Goal: Task Accomplishment & Management: Use online tool/utility

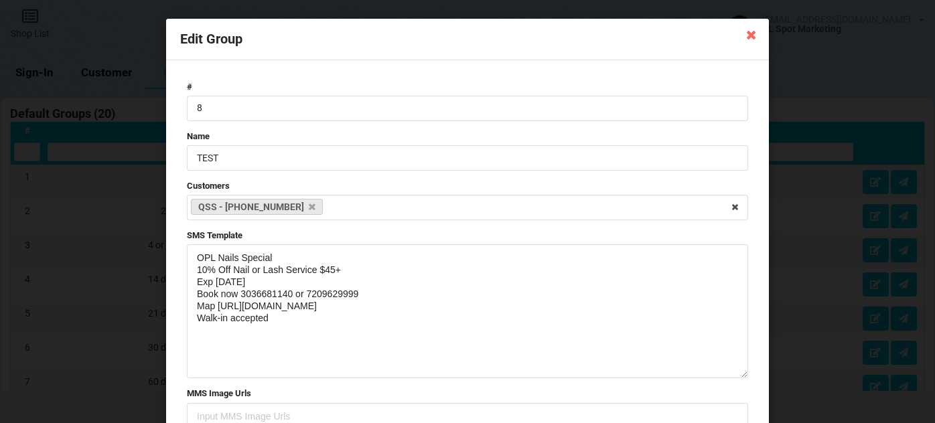
select select "25"
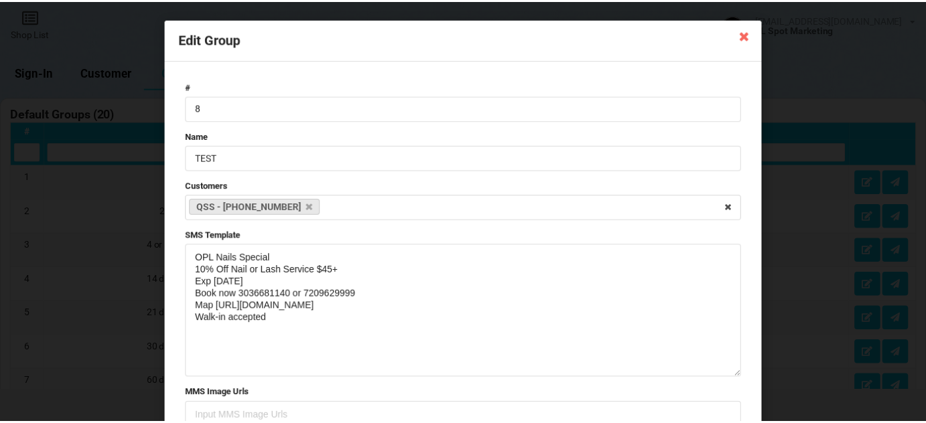
scroll to position [974, 0]
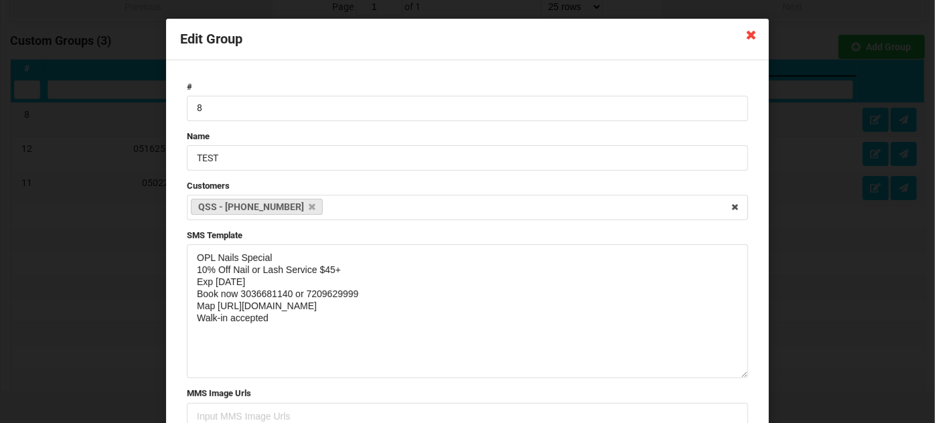
click at [747, 38] on icon at bounding box center [751, 33] width 21 height 21
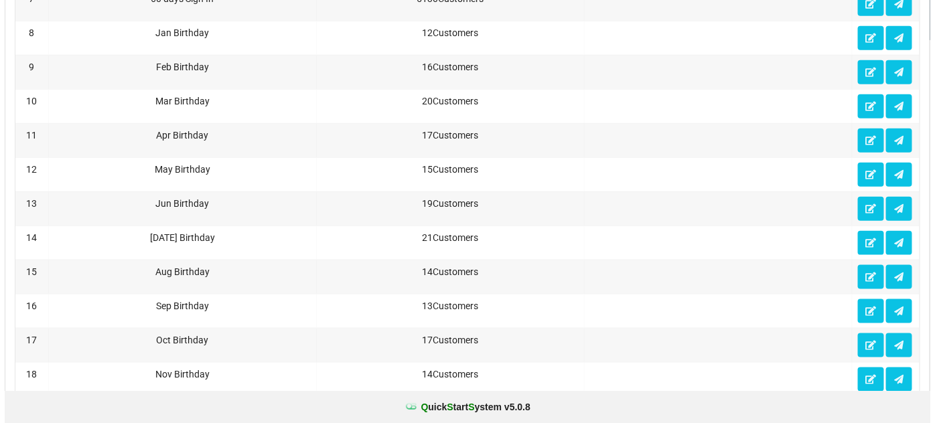
scroll to position [0, 0]
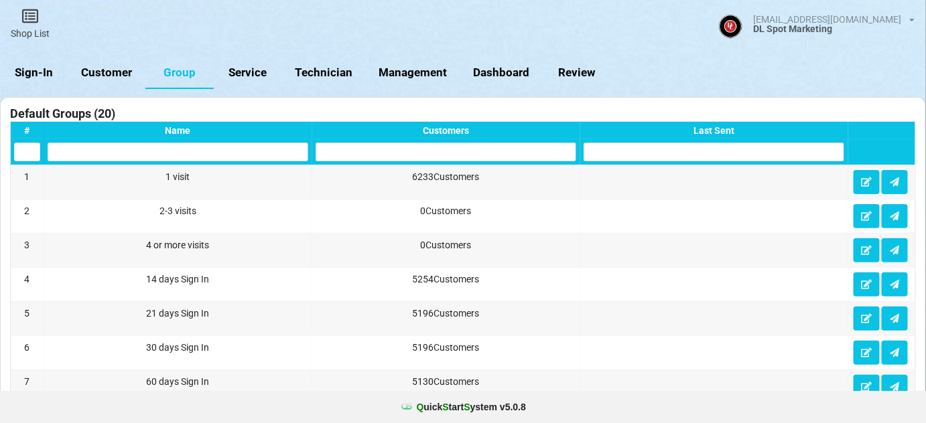
click at [39, 65] on link "Sign-In" at bounding box center [34, 73] width 68 height 32
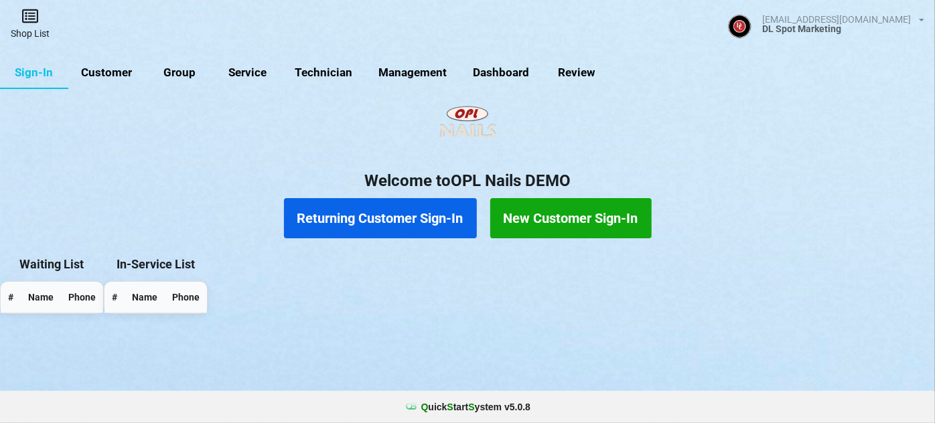
click at [31, 30] on link "Shop List" at bounding box center [30, 24] width 60 height 48
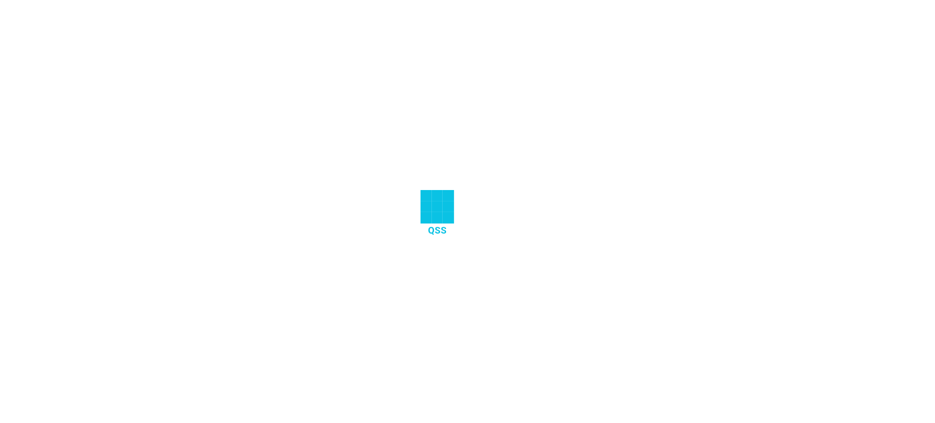
select select "25"
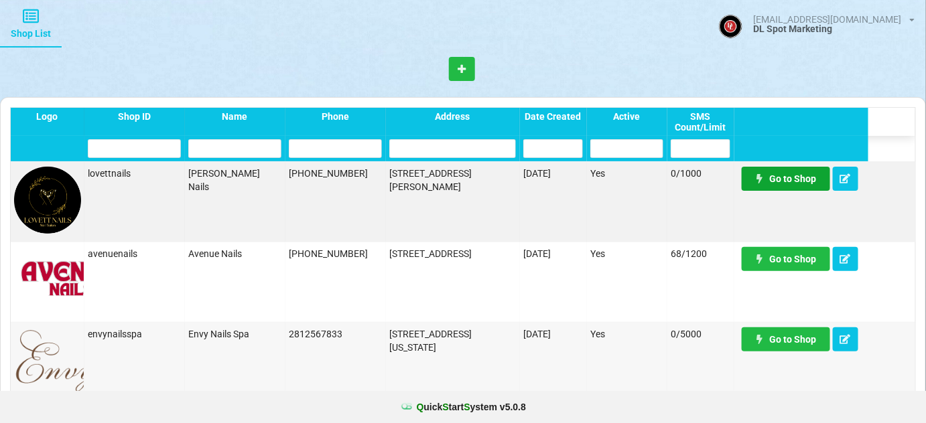
click at [794, 181] on link "Go to Shop" at bounding box center [785, 179] width 88 height 24
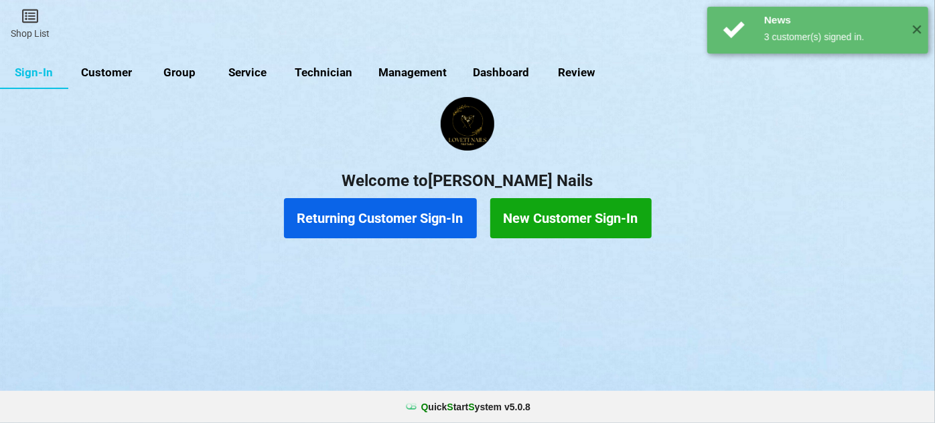
click at [453, 206] on link "Customer" at bounding box center [454, 206] width 3 height 1
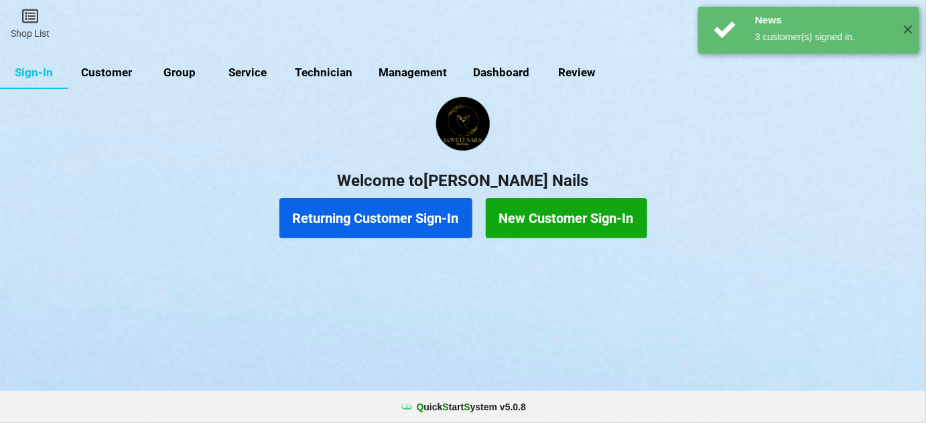
select select "25"
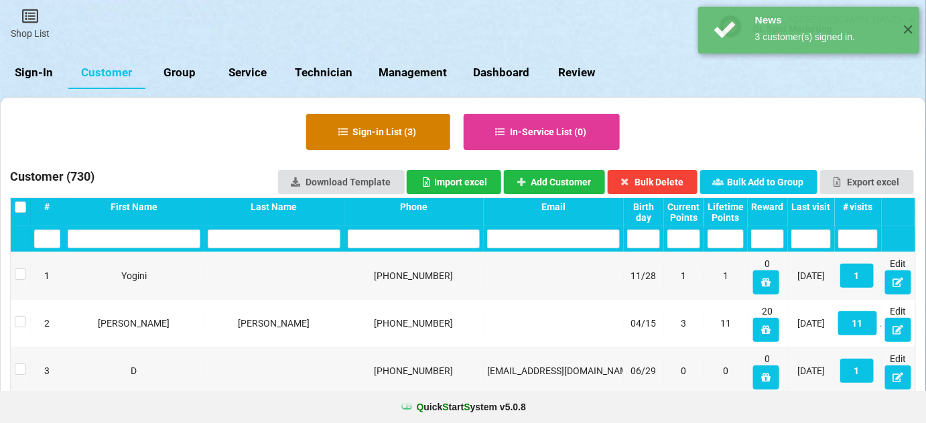
click at [409, 133] on button "Sign-in List ( 3 )" at bounding box center [378, 132] width 144 height 36
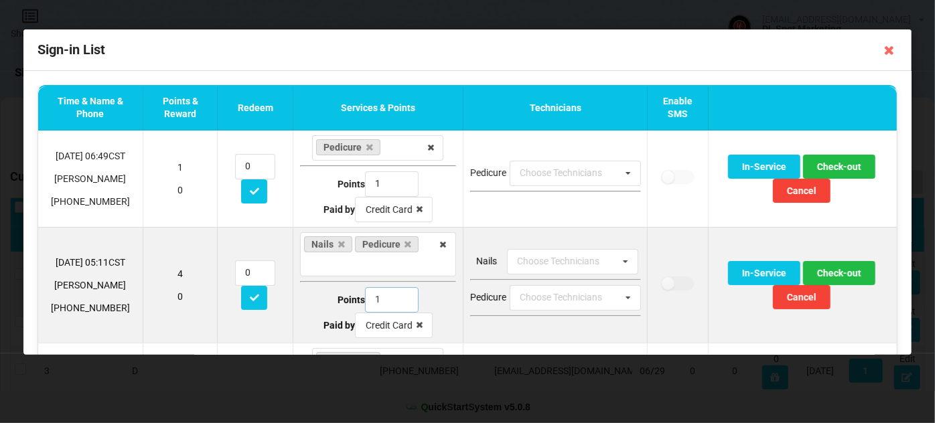
type input "1"
click at [397, 299] on input "1" at bounding box center [392, 299] width 54 height 25
click at [831, 271] on button "Check-out" at bounding box center [839, 273] width 72 height 24
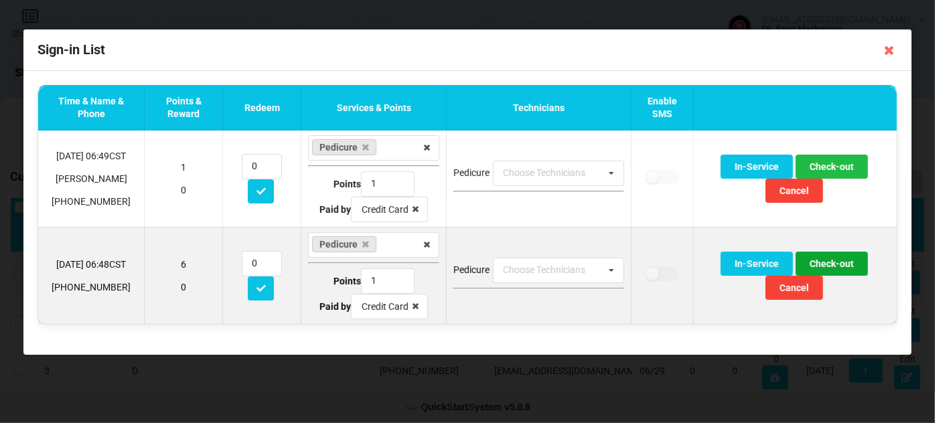
click at [839, 264] on button "Check-out" at bounding box center [832, 264] width 72 height 24
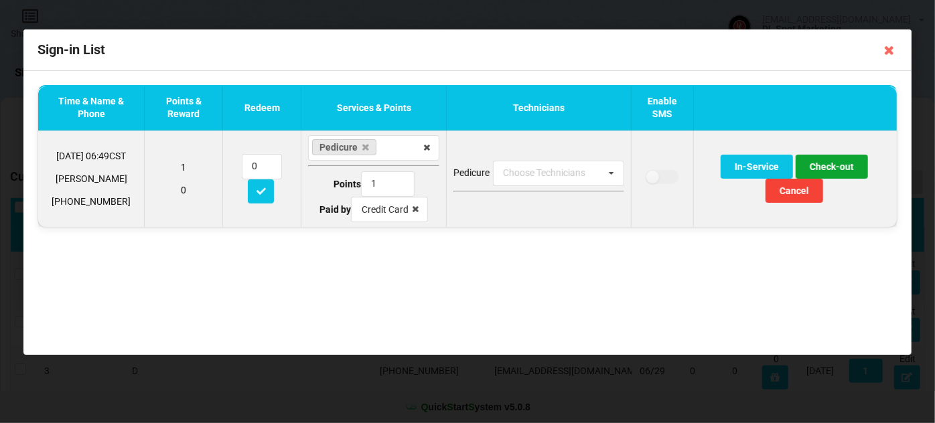
click at [833, 165] on button "Check-out" at bounding box center [832, 167] width 72 height 24
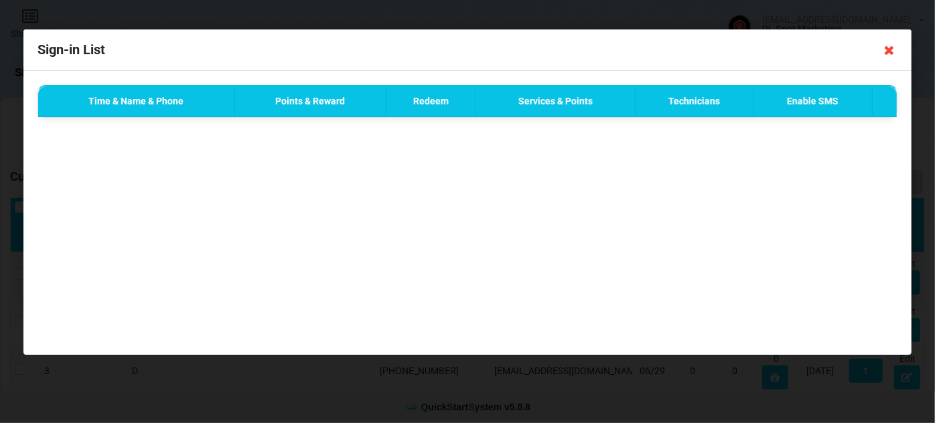
click at [889, 51] on icon at bounding box center [889, 50] width 21 height 21
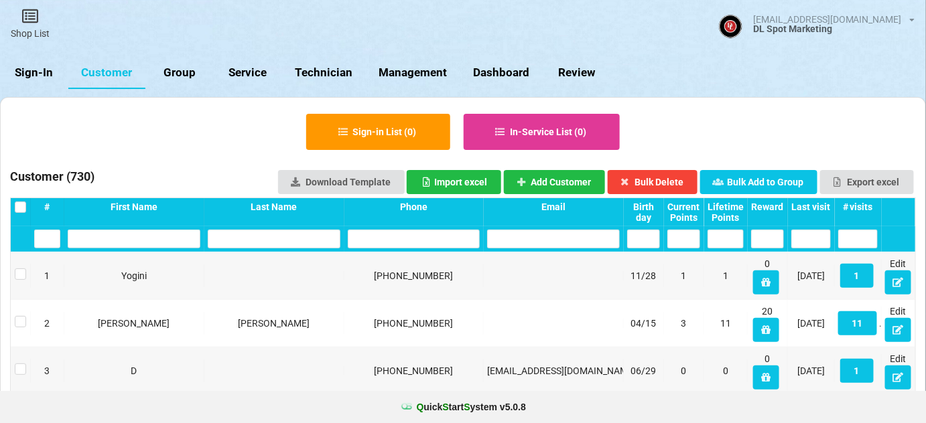
click at [33, 73] on link "Sign-In" at bounding box center [34, 73] width 68 height 32
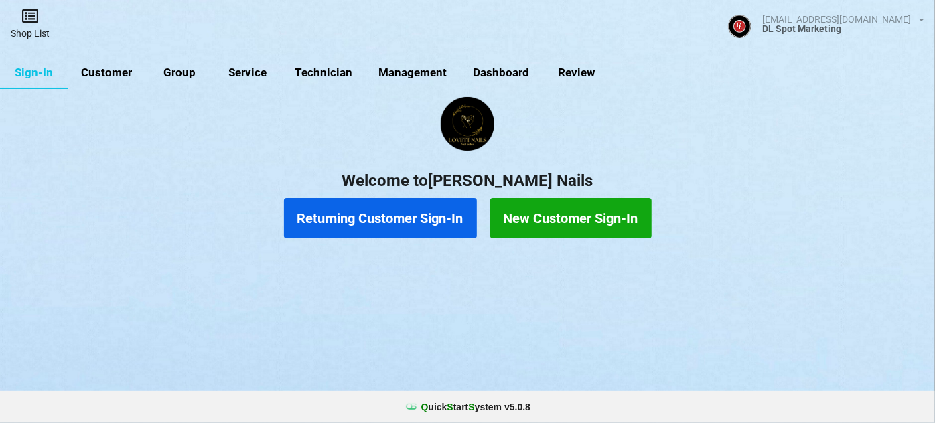
click at [31, 29] on link "Shop List" at bounding box center [30, 24] width 60 height 48
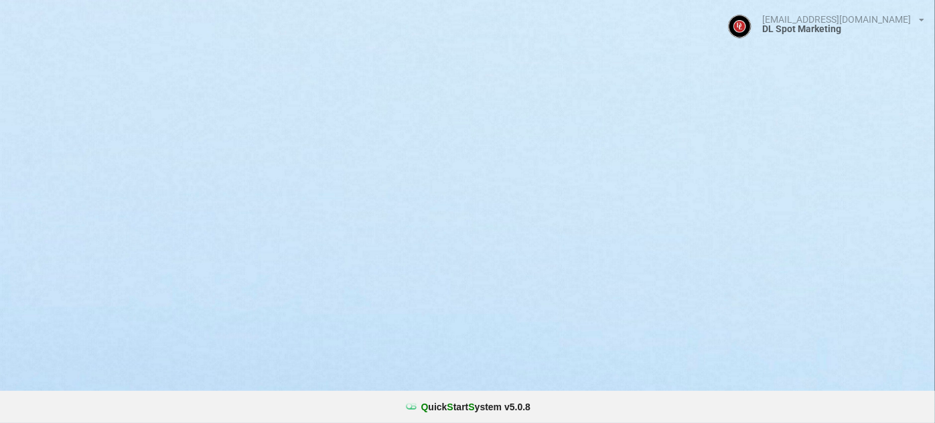
select select "25"
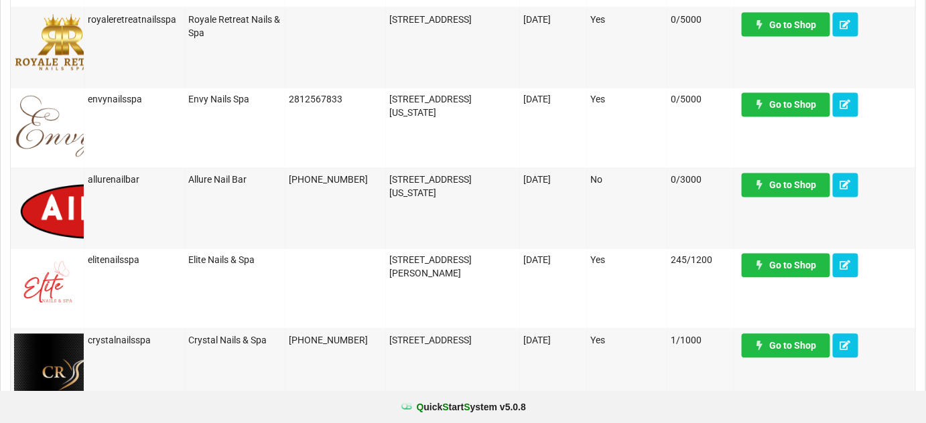
scroll to position [893, 0]
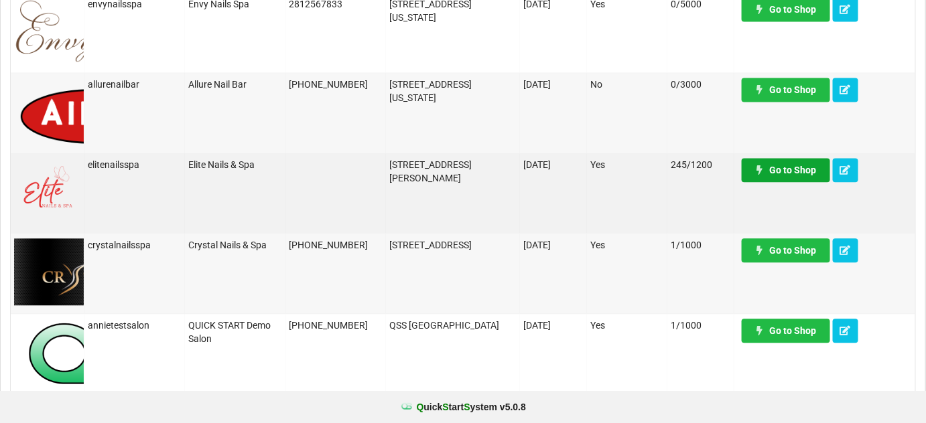
click at [795, 167] on link "Go to Shop" at bounding box center [785, 170] width 88 height 24
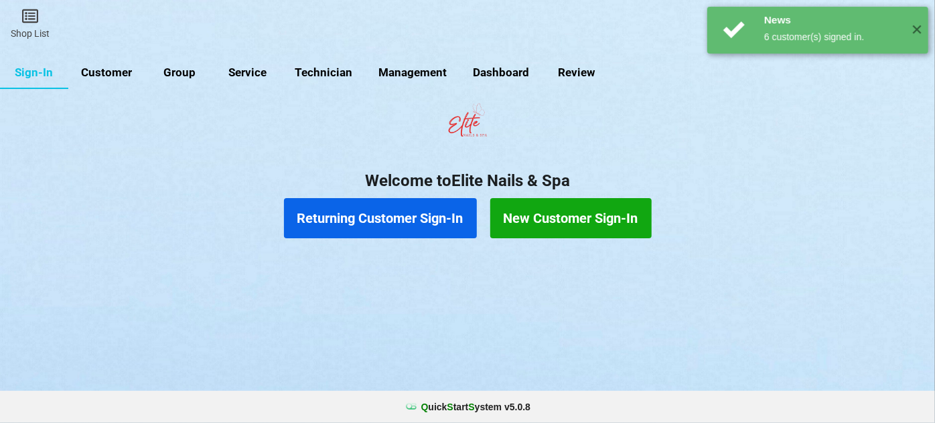
click at [116, 76] on link "Customer" at bounding box center [106, 73] width 77 height 32
select select "25"
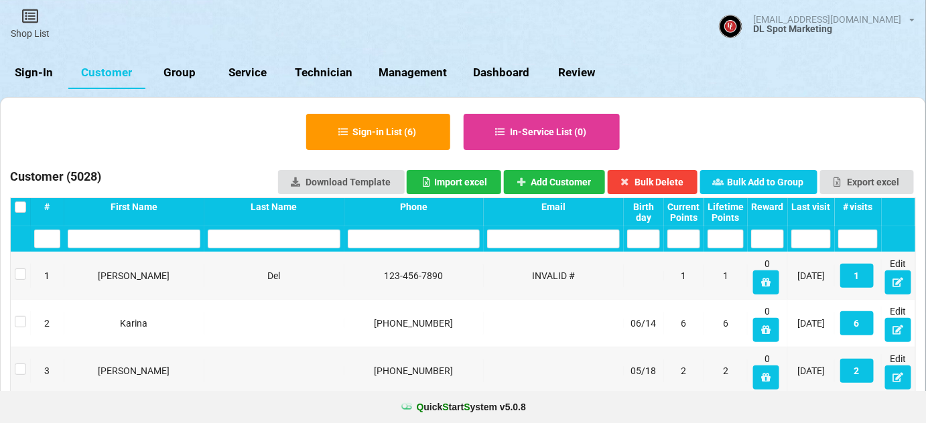
click at [818, 202] on div "Last visit" at bounding box center [811, 207] width 40 height 11
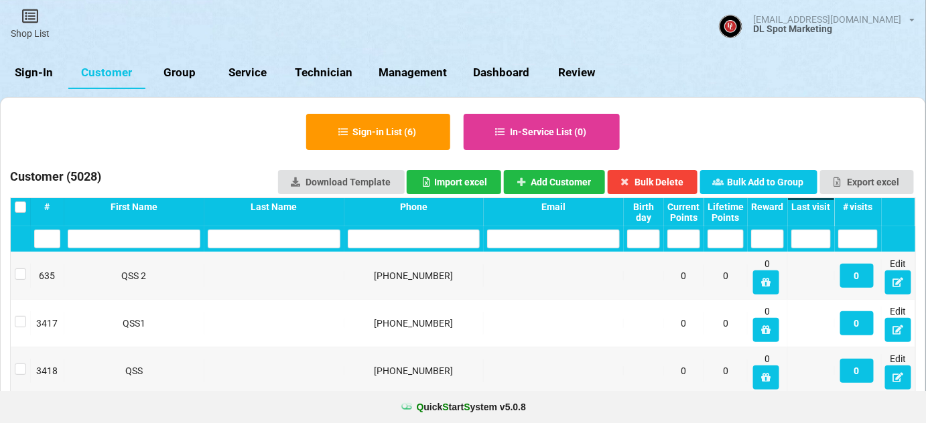
click at [818, 202] on div "Last visit" at bounding box center [811, 207] width 40 height 11
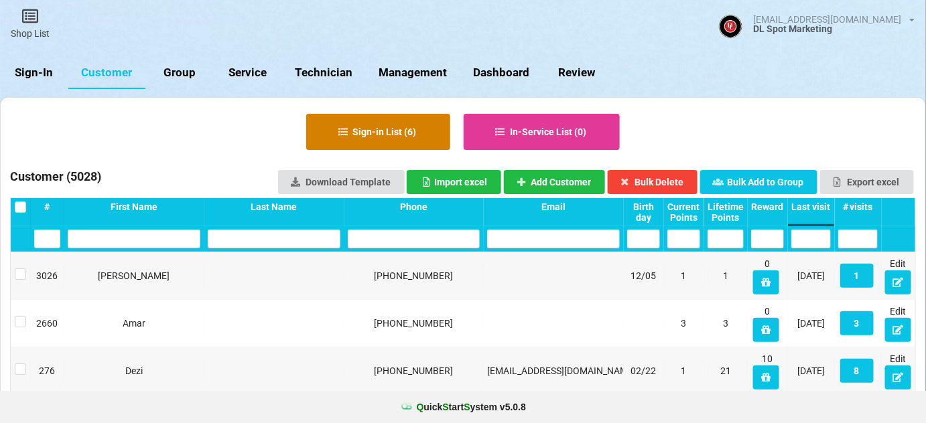
click at [388, 137] on button "Sign-in List ( 6 )" at bounding box center [378, 132] width 144 height 36
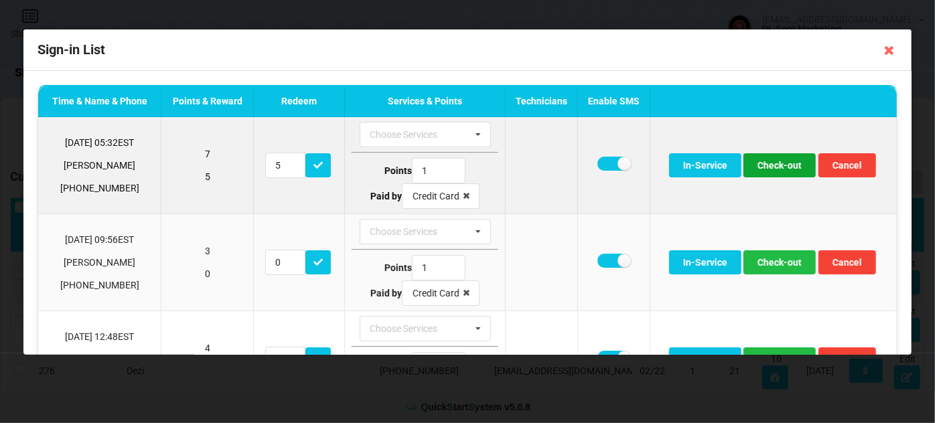
click at [784, 169] on button "Check-out" at bounding box center [779, 165] width 72 height 24
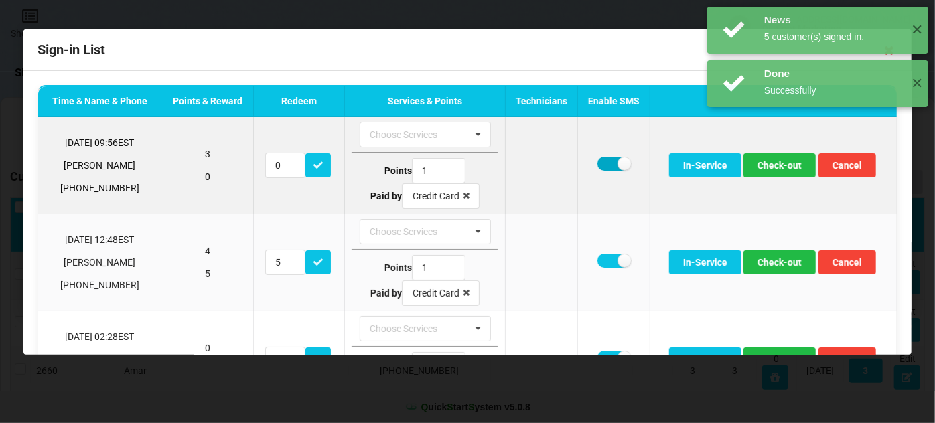
click at [601, 167] on label at bounding box center [613, 164] width 33 height 14
checkbox input "false"
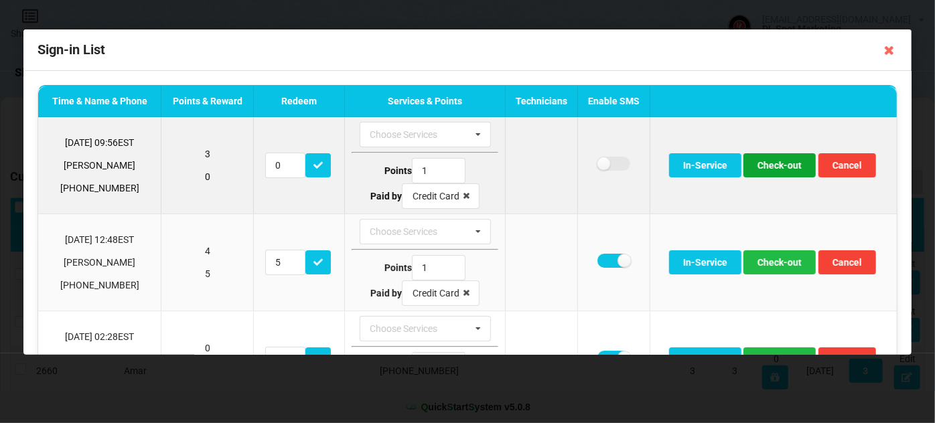
click at [774, 161] on button "Check-out" at bounding box center [779, 165] width 72 height 24
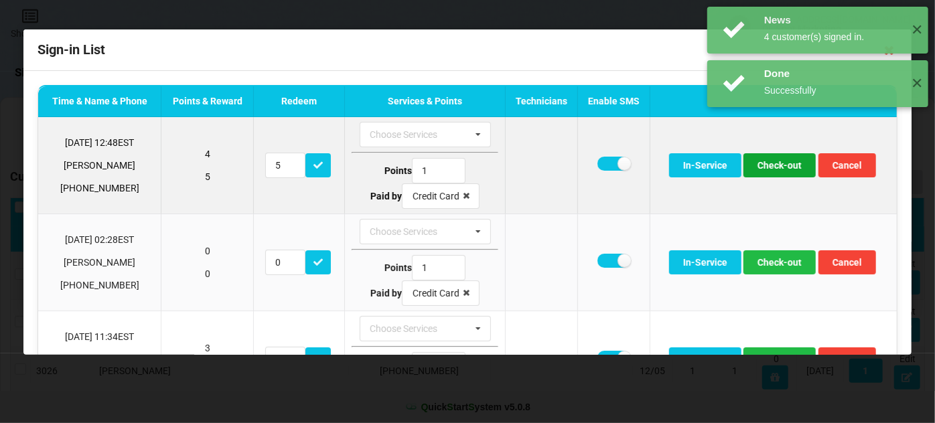
click at [778, 163] on button "Check-out" at bounding box center [779, 165] width 72 height 24
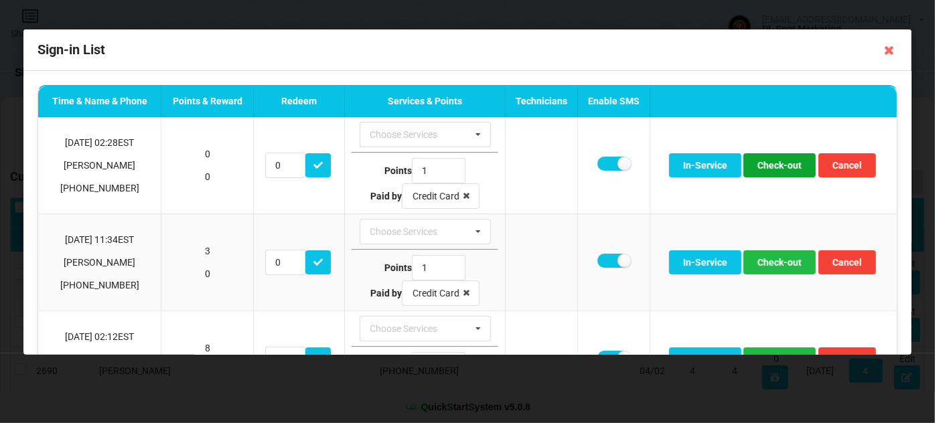
click at [772, 166] on button "Check-out" at bounding box center [779, 165] width 72 height 24
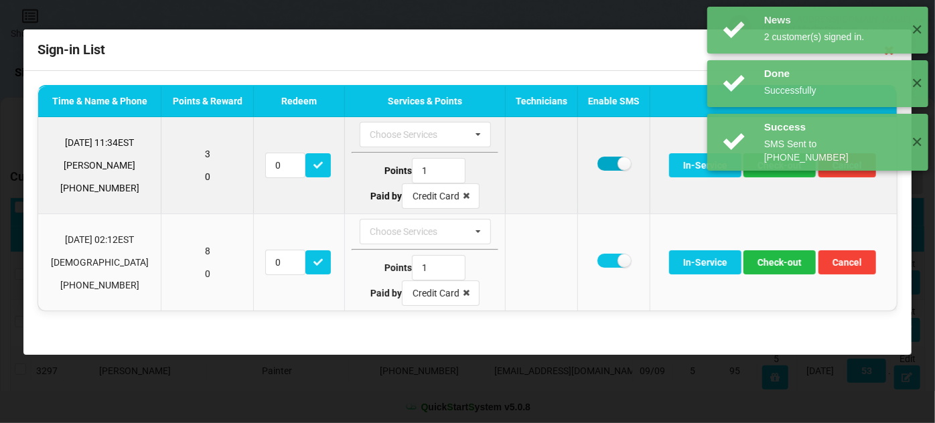
click at [607, 165] on label at bounding box center [613, 164] width 33 height 14
checkbox input "false"
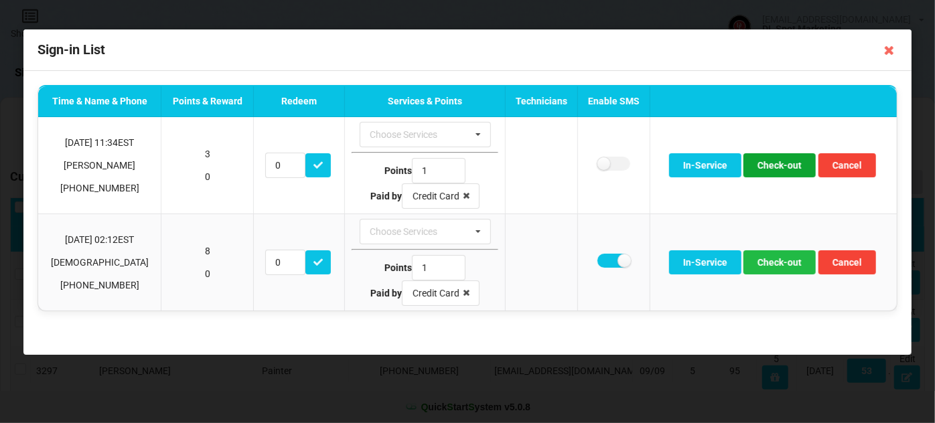
click at [782, 165] on button "Check-out" at bounding box center [779, 165] width 72 height 24
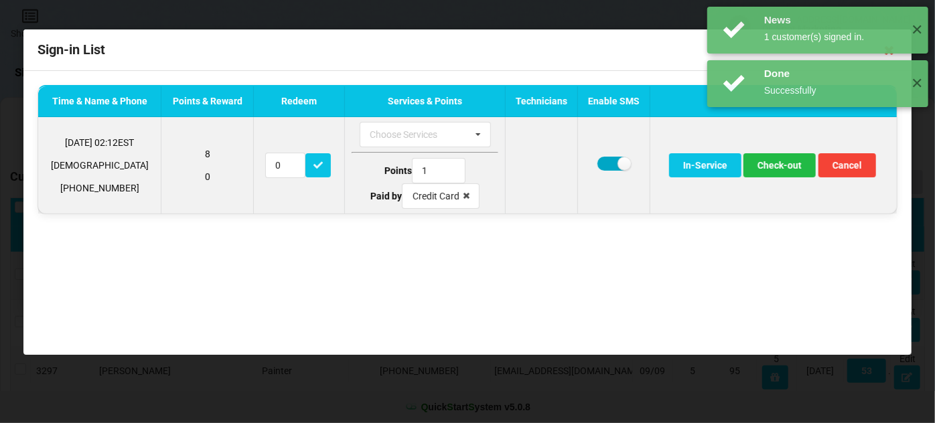
click at [611, 164] on label at bounding box center [613, 164] width 33 height 14
checkbox input "false"
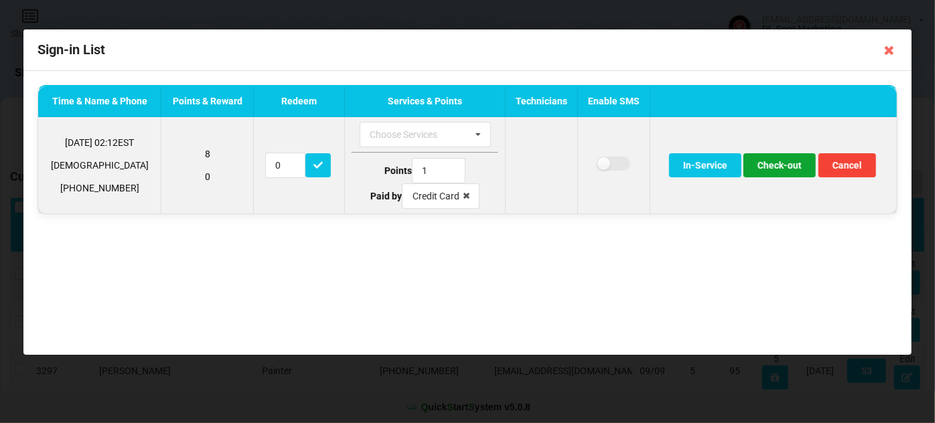
click at [778, 165] on button "Check-out" at bounding box center [779, 165] width 72 height 24
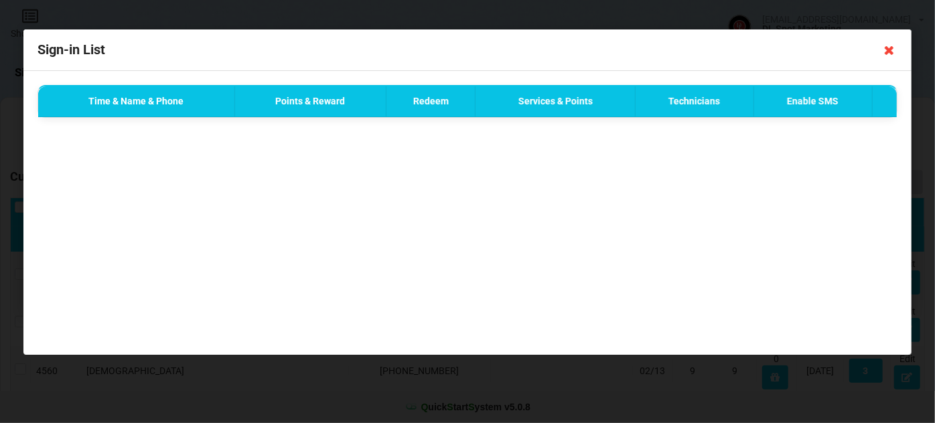
click at [891, 54] on icon at bounding box center [889, 50] width 21 height 21
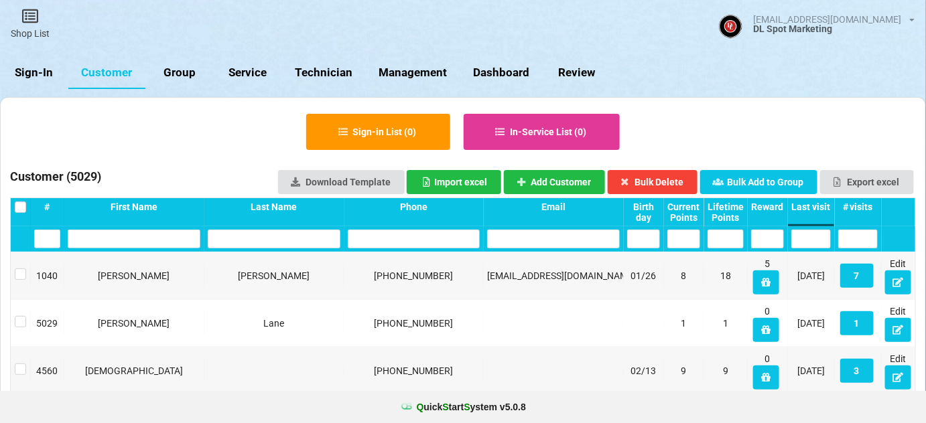
click at [18, 70] on link "Sign-In" at bounding box center [34, 73] width 68 height 32
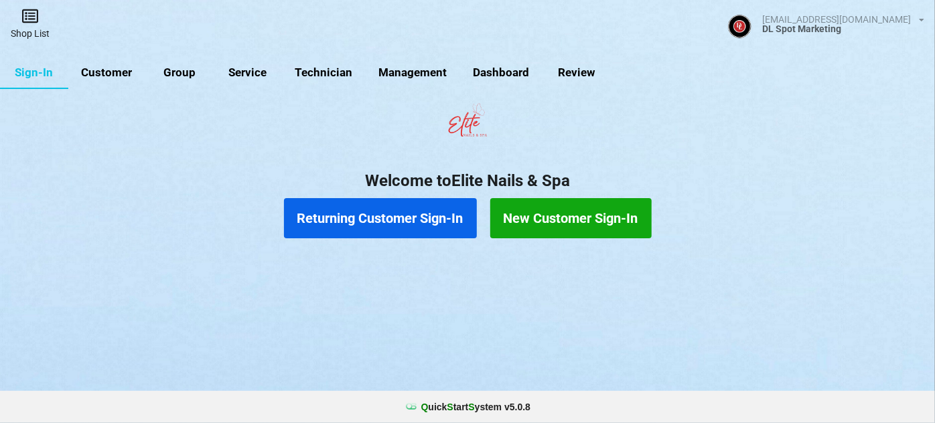
click at [30, 31] on link "Shop List" at bounding box center [30, 24] width 60 height 48
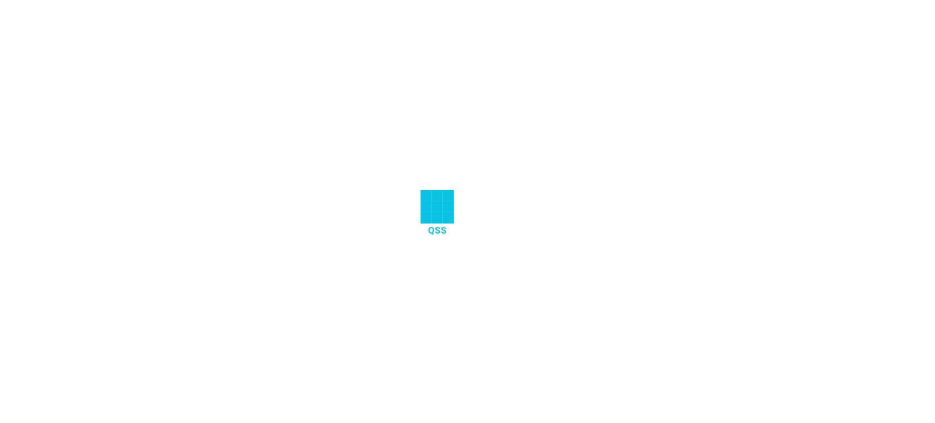
select select "25"
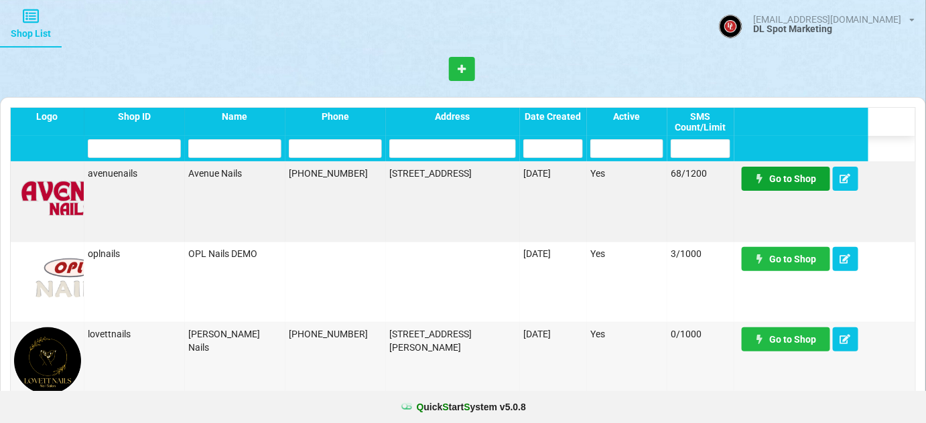
click at [785, 184] on link "Go to Shop" at bounding box center [785, 179] width 88 height 24
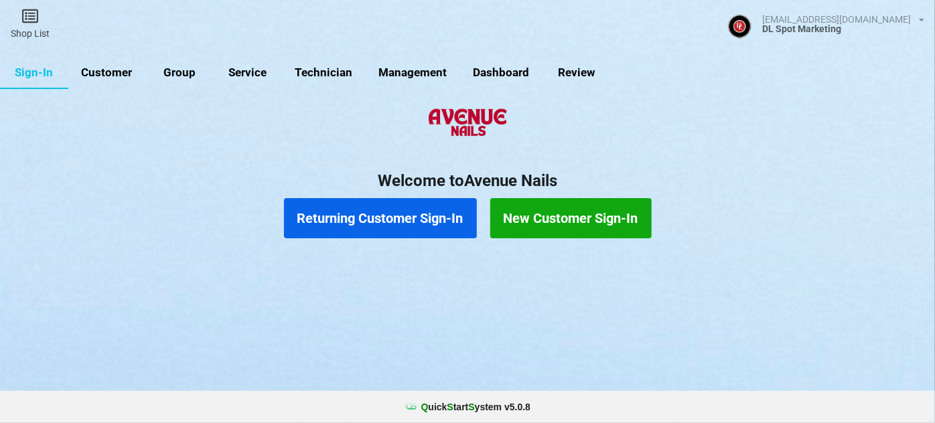
click at [112, 71] on link "Customer" at bounding box center [106, 73] width 77 height 32
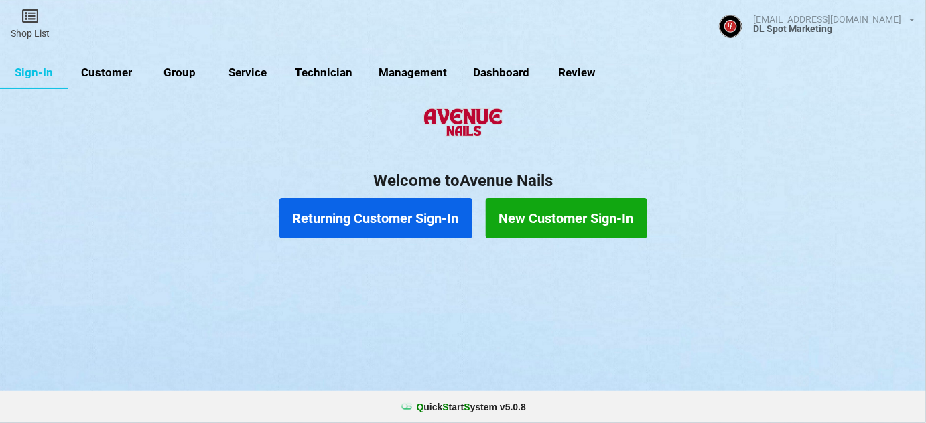
select select "25"
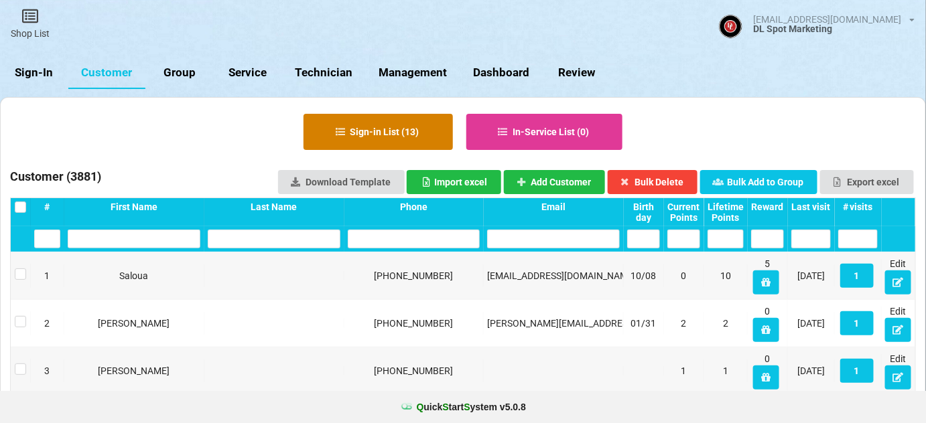
click at [401, 133] on button "Sign-in List ( 13 )" at bounding box center [377, 132] width 149 height 36
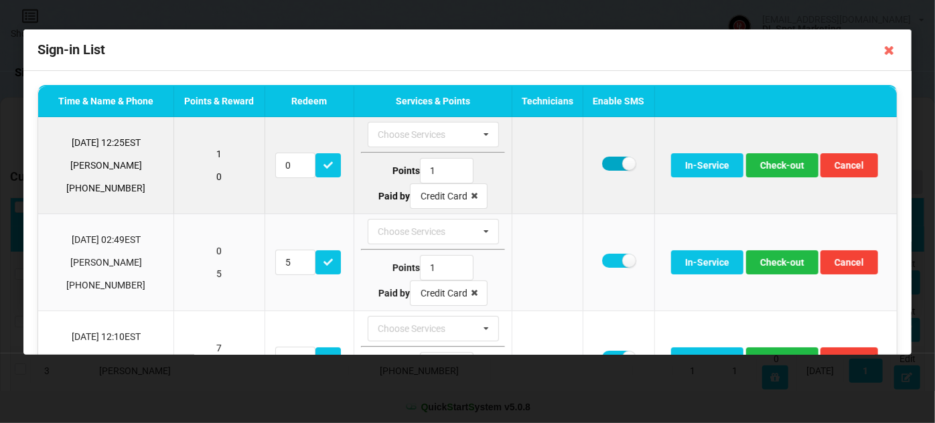
click at [602, 165] on label at bounding box center [618, 164] width 33 height 14
checkbox input "false"
click at [786, 169] on button "Check-out" at bounding box center [782, 165] width 72 height 24
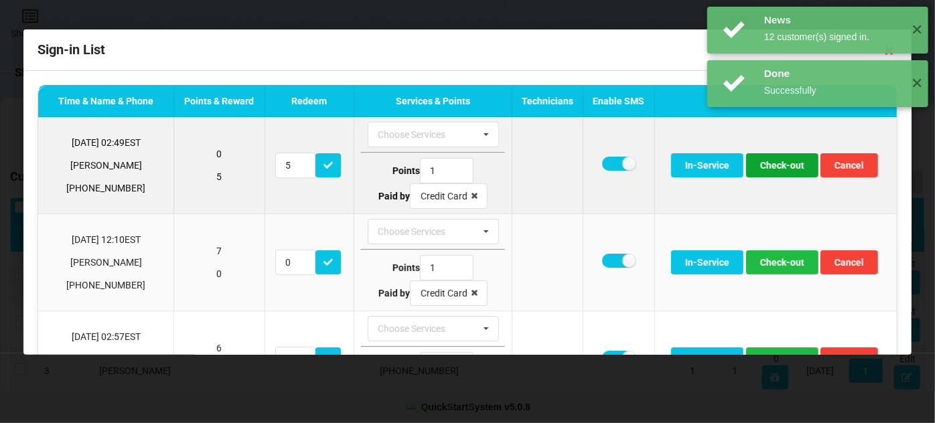
click at [786, 169] on button "Check-out" at bounding box center [782, 165] width 72 height 24
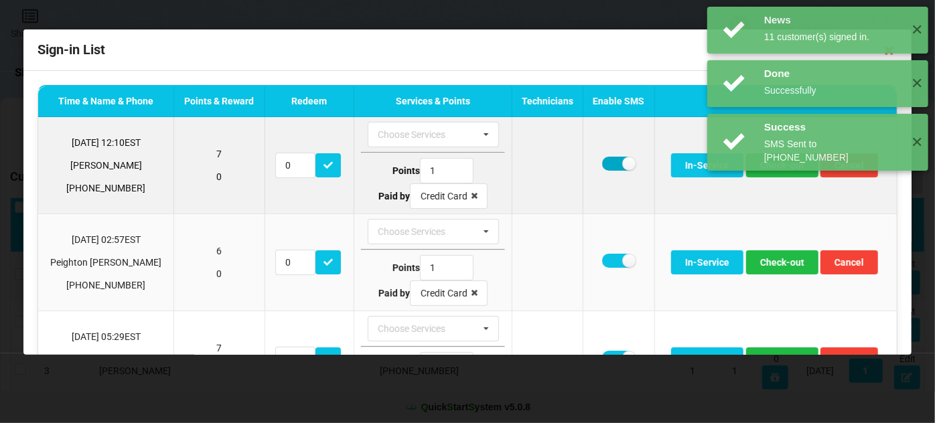
click at [614, 165] on label at bounding box center [618, 164] width 33 height 14
checkbox input "false"
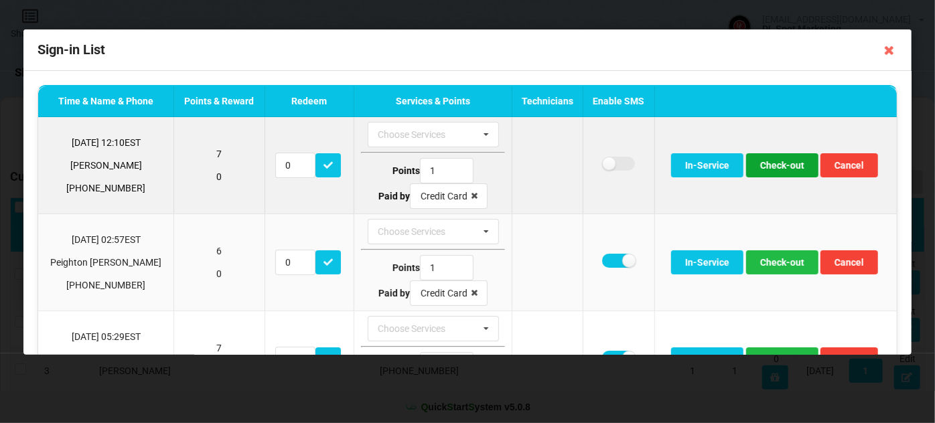
click at [768, 167] on button "Check-out" at bounding box center [782, 165] width 72 height 24
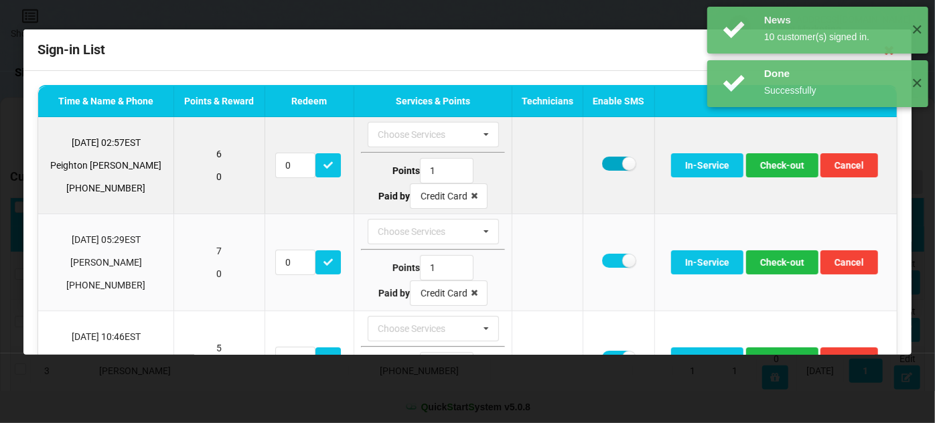
click at [607, 163] on label at bounding box center [618, 164] width 33 height 14
checkbox input "false"
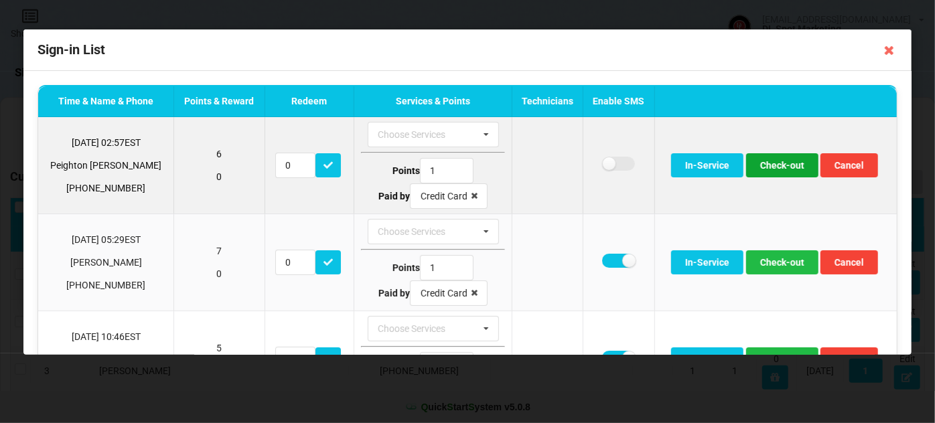
click at [775, 162] on button "Check-out" at bounding box center [782, 165] width 72 height 24
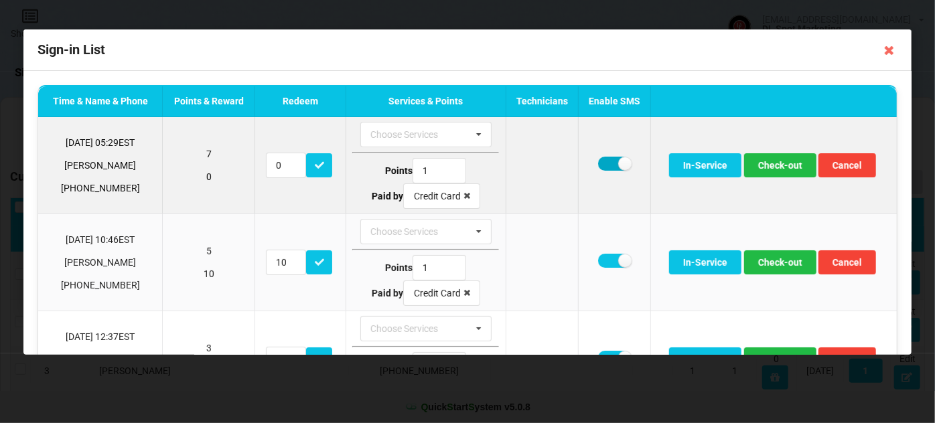
click at [603, 163] on label at bounding box center [614, 164] width 33 height 14
checkbox input "false"
click at [772, 166] on button "Check-out" at bounding box center [780, 165] width 72 height 24
click at [784, 167] on button "Check-out" at bounding box center [780, 165] width 72 height 24
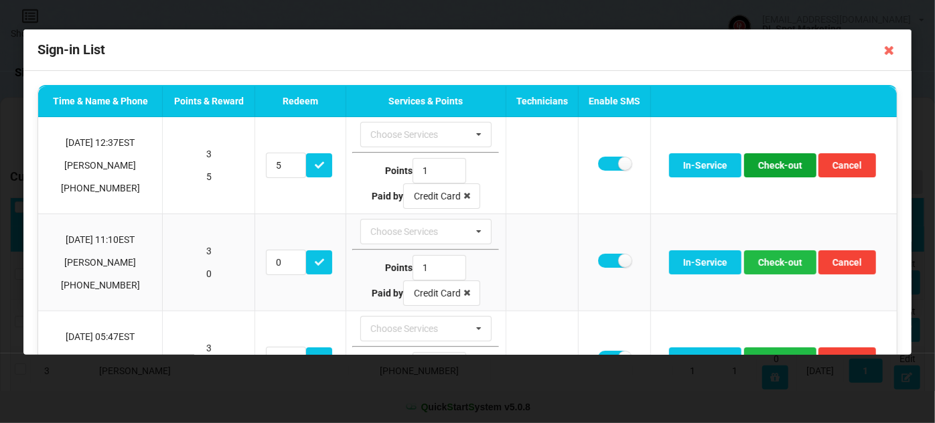
click at [784, 167] on button "Check-out" at bounding box center [780, 165] width 72 height 24
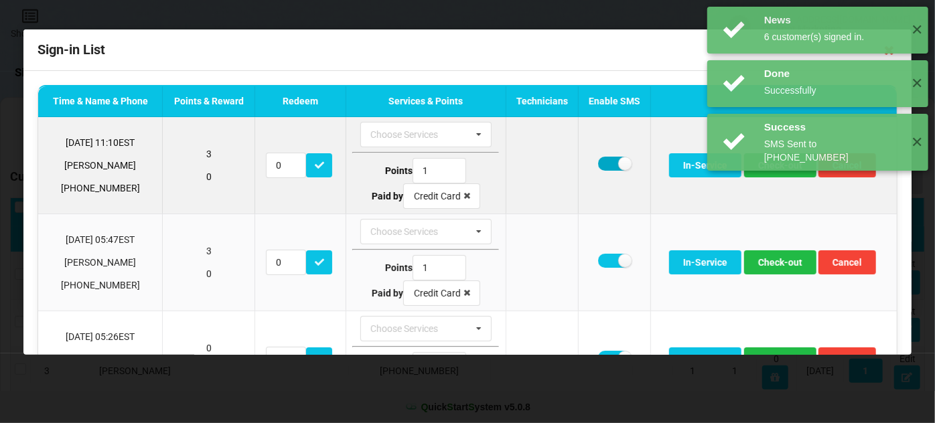
click at [605, 167] on label at bounding box center [614, 164] width 33 height 14
checkbox input "false"
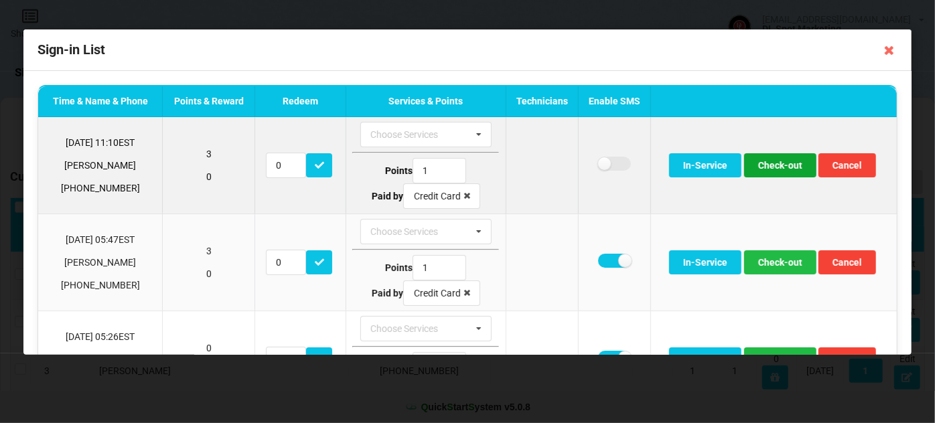
click at [762, 165] on button "Check-out" at bounding box center [780, 165] width 72 height 24
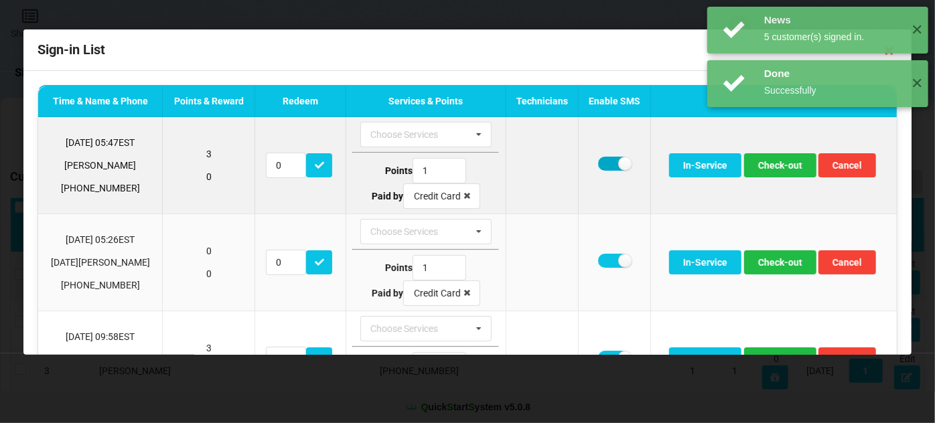
click at [605, 164] on label at bounding box center [614, 164] width 33 height 14
checkbox input "false"
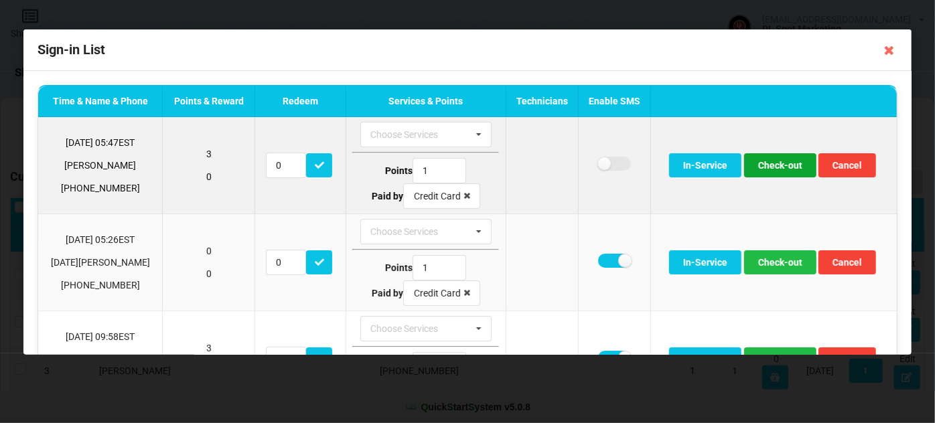
click at [774, 165] on button "Check-out" at bounding box center [780, 165] width 72 height 24
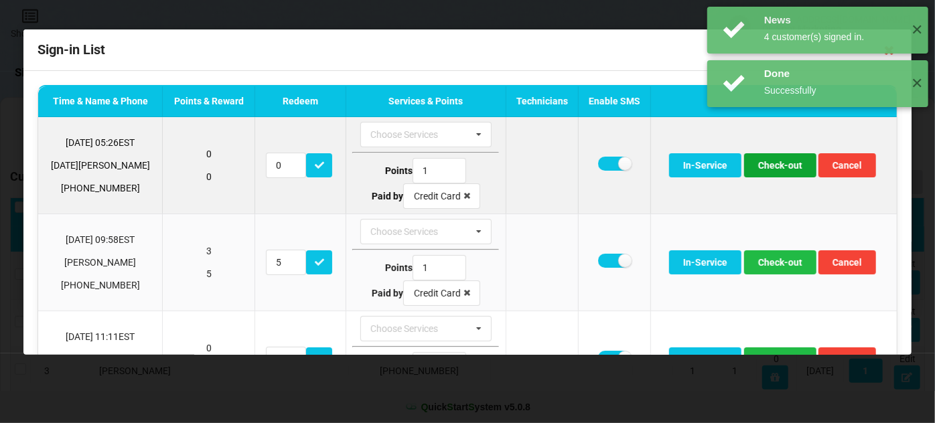
click at [770, 167] on button "Check-out" at bounding box center [780, 165] width 72 height 24
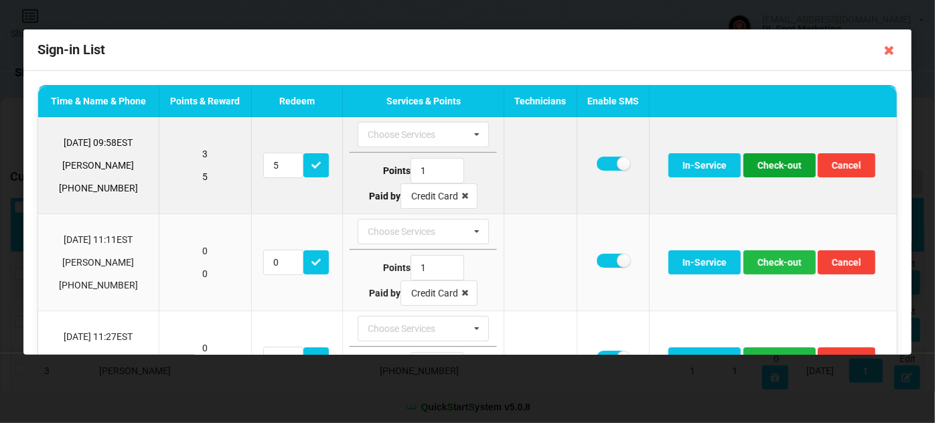
click at [764, 165] on button "Check-out" at bounding box center [779, 165] width 72 height 24
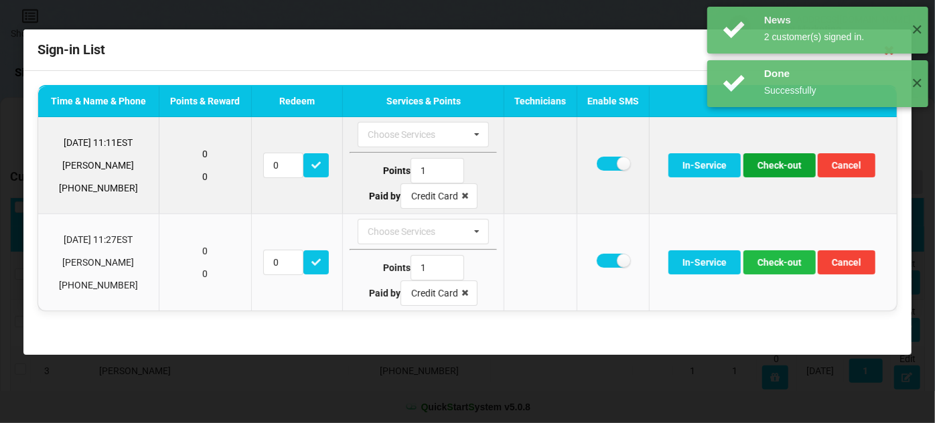
click at [764, 169] on button "Check-out" at bounding box center [779, 165] width 72 height 24
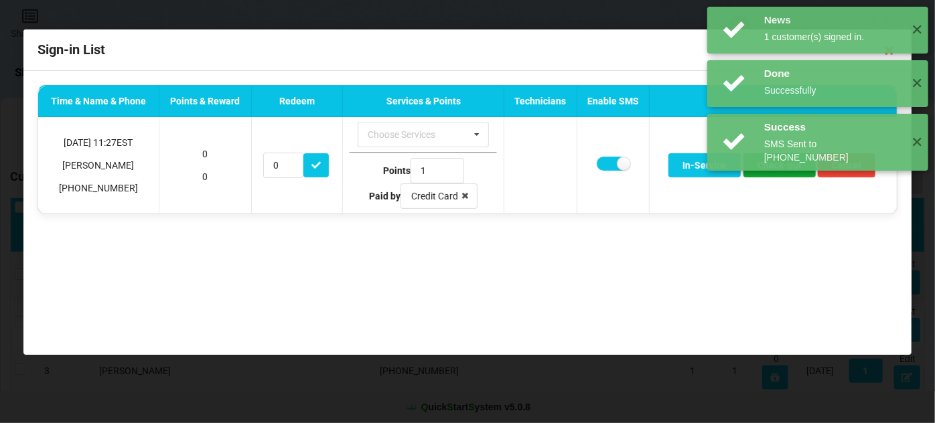
click at [764, 169] on button "Check-out" at bounding box center [779, 165] width 72 height 24
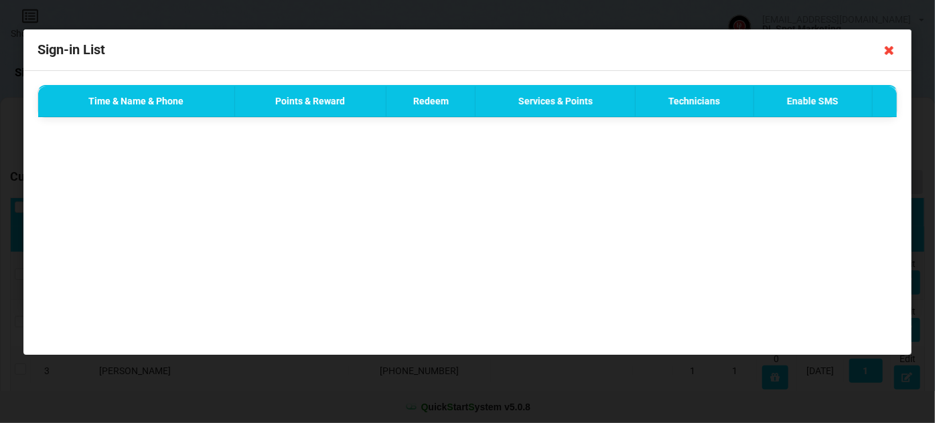
click at [890, 52] on icon at bounding box center [889, 50] width 21 height 21
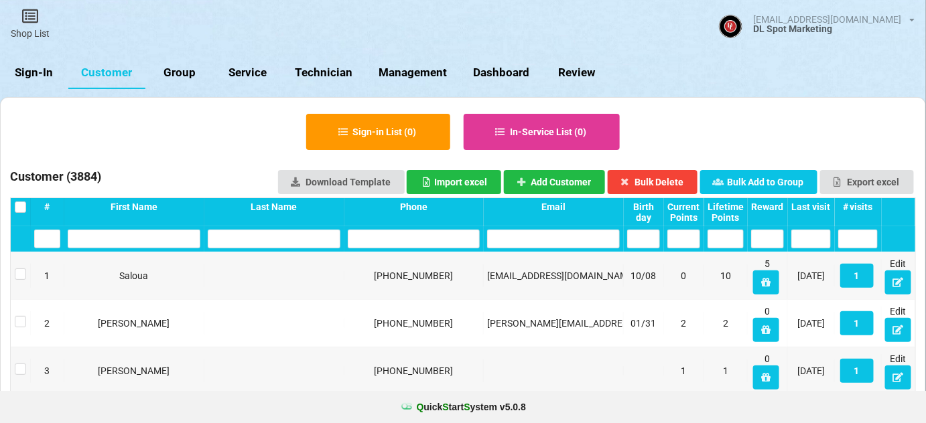
click at [44, 73] on link "Sign-In" at bounding box center [34, 73] width 68 height 32
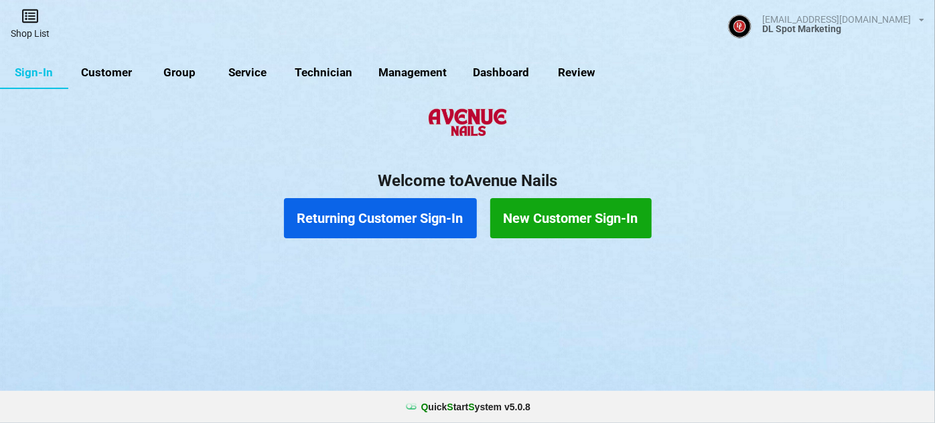
click at [27, 18] on icon at bounding box center [30, 16] width 19 height 16
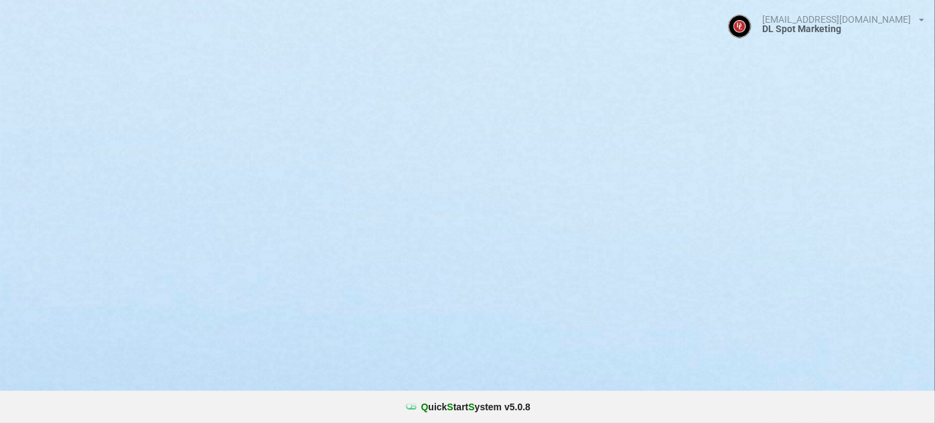
select select "25"
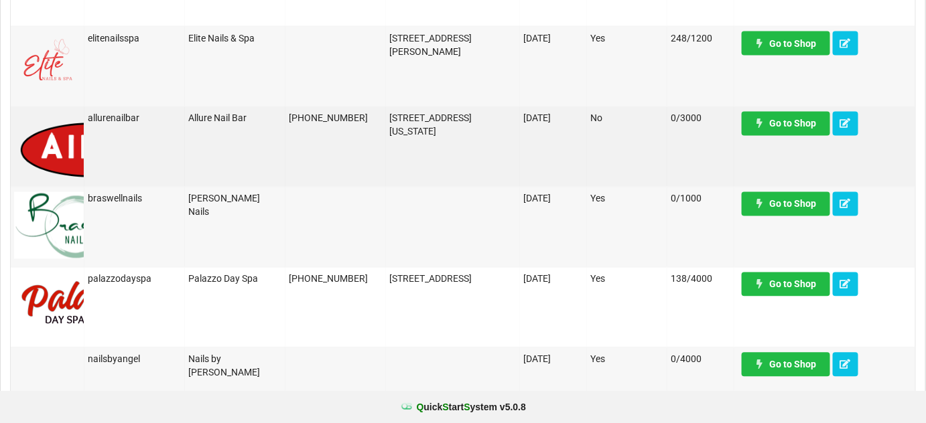
scroll to position [812, 0]
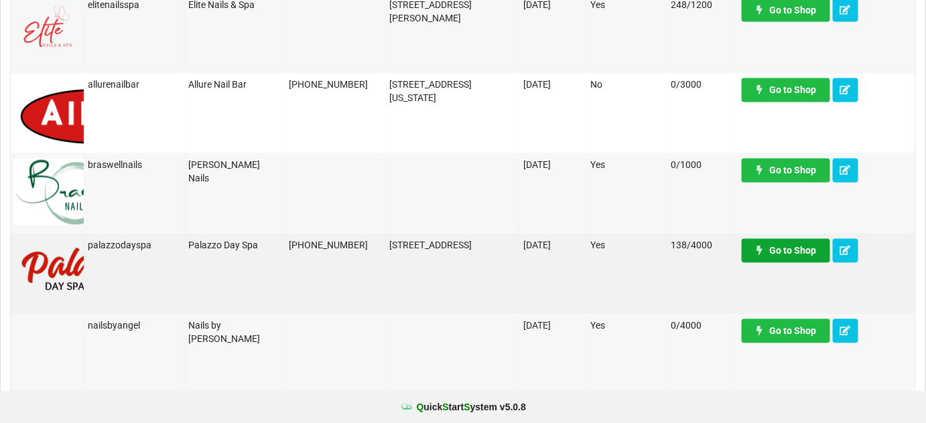
click at [795, 248] on link "Go to Shop" at bounding box center [785, 251] width 88 height 24
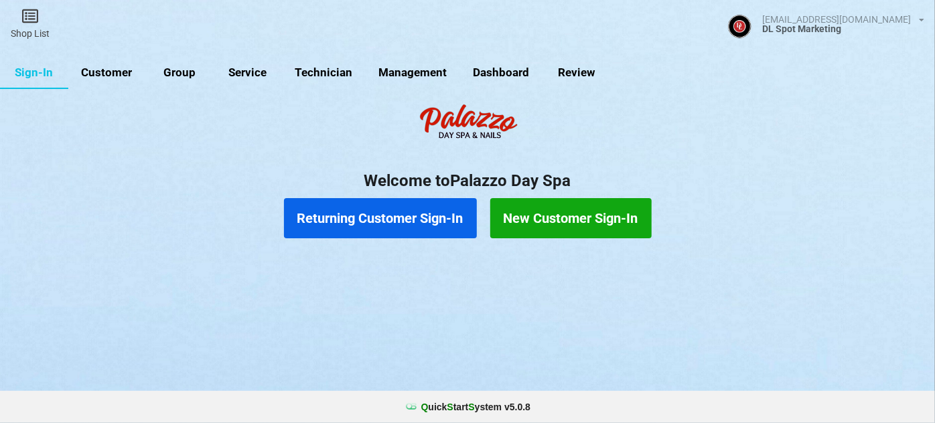
click at [109, 69] on link "Customer" at bounding box center [106, 73] width 77 height 32
select select "25"
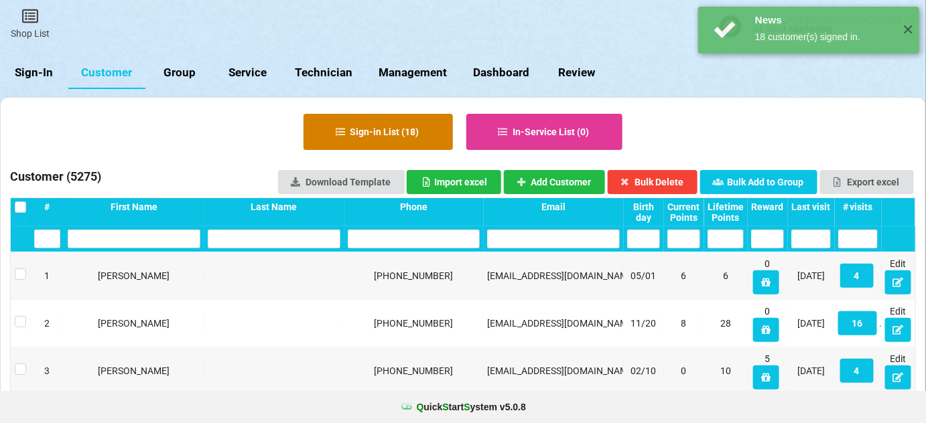
click at [369, 130] on button "Sign-in List ( 18 )" at bounding box center [377, 132] width 149 height 36
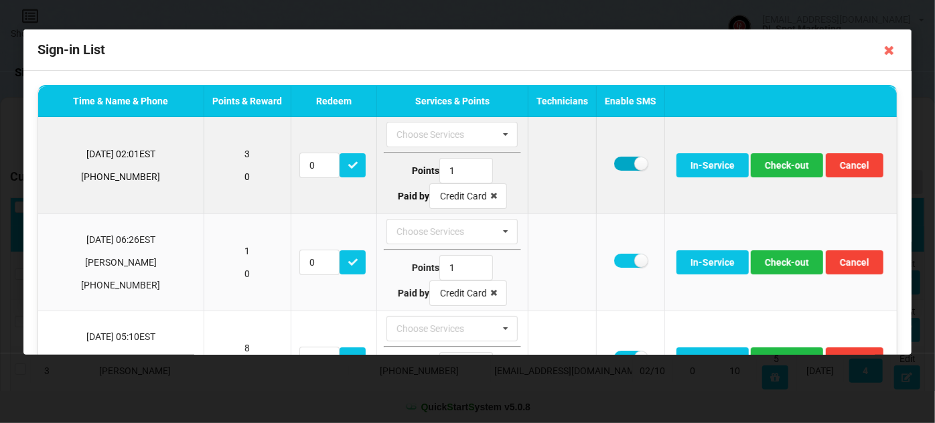
click at [614, 166] on label at bounding box center [630, 164] width 33 height 14
checkbox input "false"
click at [773, 165] on button "Check-out" at bounding box center [787, 165] width 72 height 24
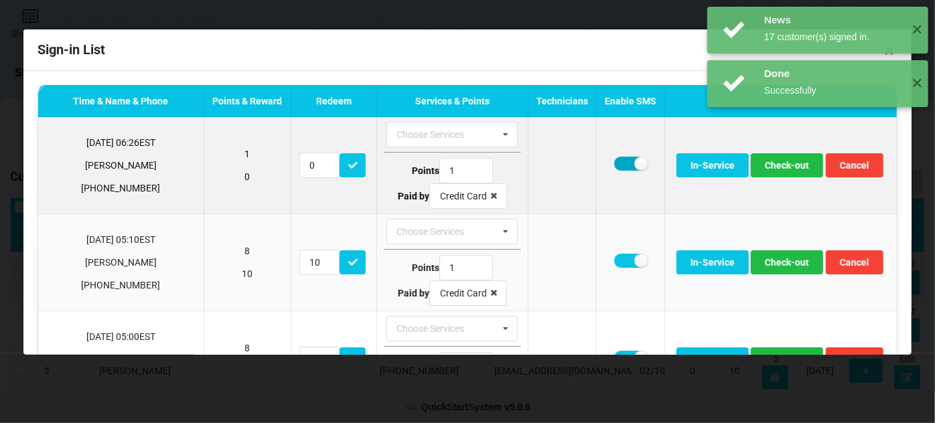
click at [614, 162] on label at bounding box center [630, 164] width 33 height 14
checkbox input "false"
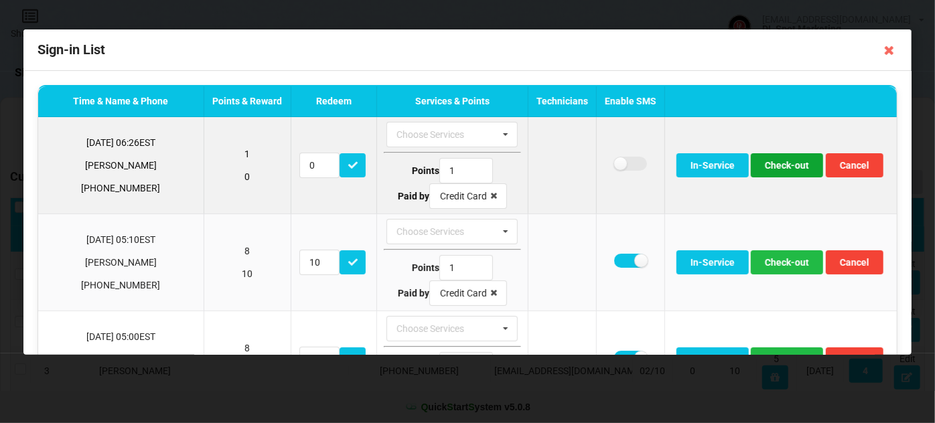
click at [768, 167] on button "Check-out" at bounding box center [787, 165] width 72 height 24
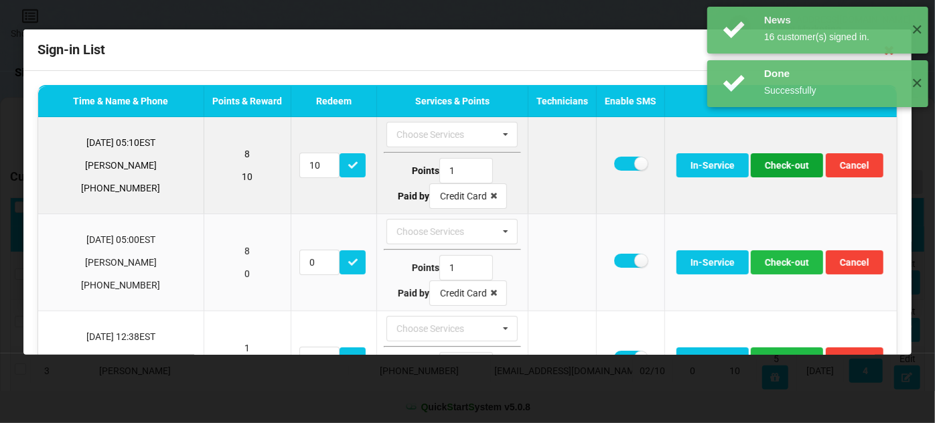
click at [775, 169] on button "Check-out" at bounding box center [787, 165] width 72 height 24
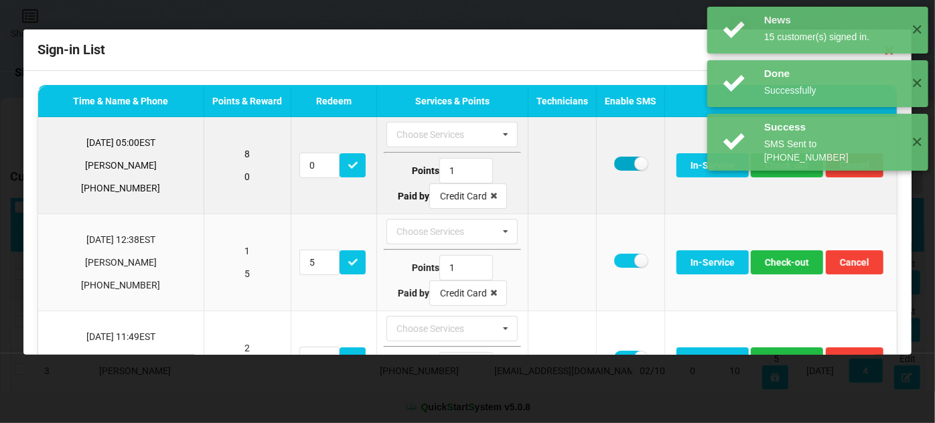
click at [614, 162] on label at bounding box center [630, 164] width 33 height 14
checkbox input "false"
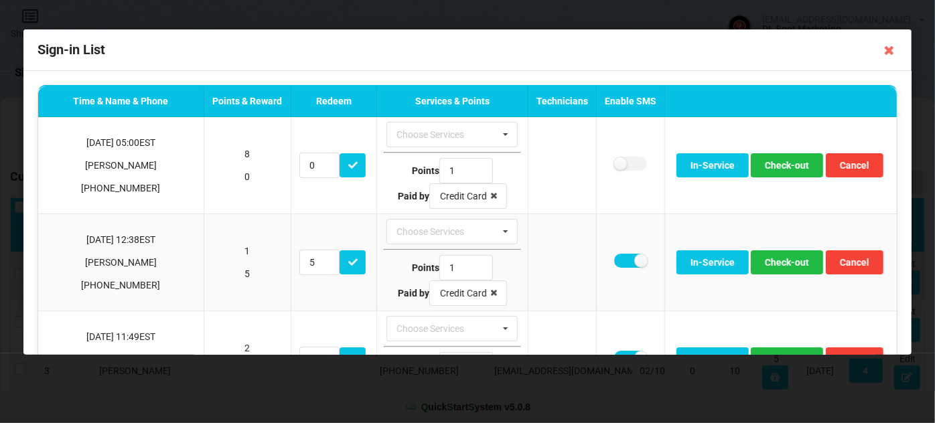
click at [775, 173] on div "Done Successfully ✕" at bounding box center [817, 190] width 221 height 47
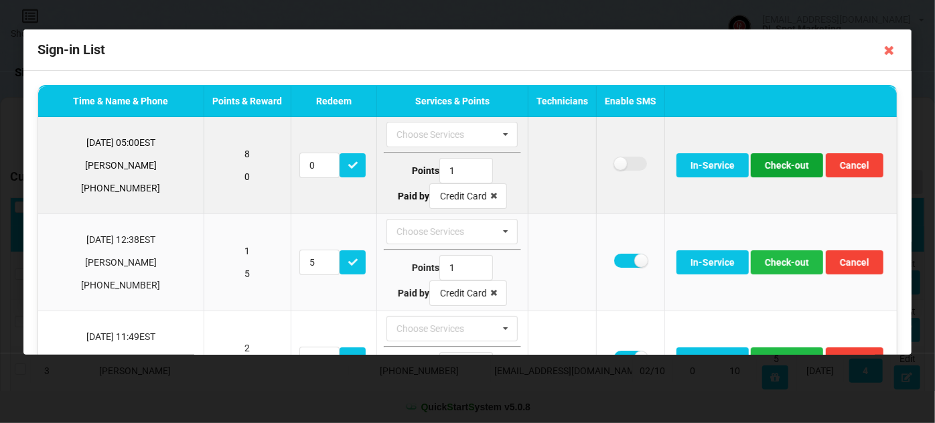
click at [777, 167] on button "Check-out" at bounding box center [787, 165] width 72 height 24
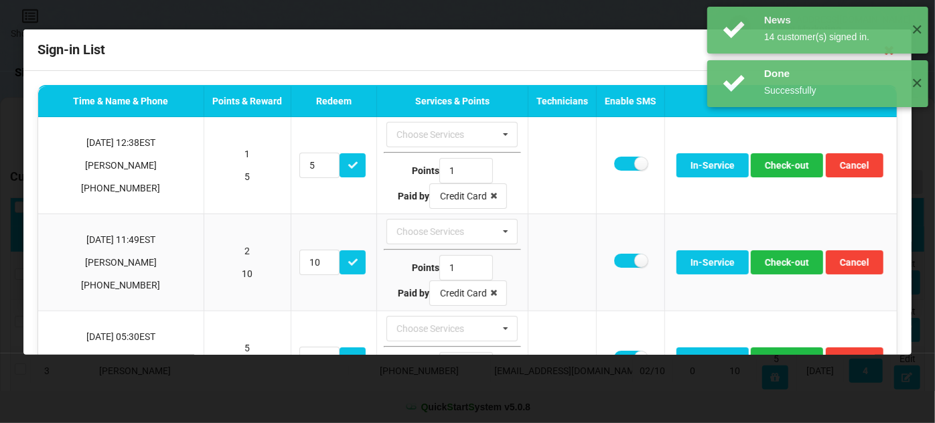
click at [777, 167] on div "Done Successfully ✕" at bounding box center [817, 190] width 221 height 47
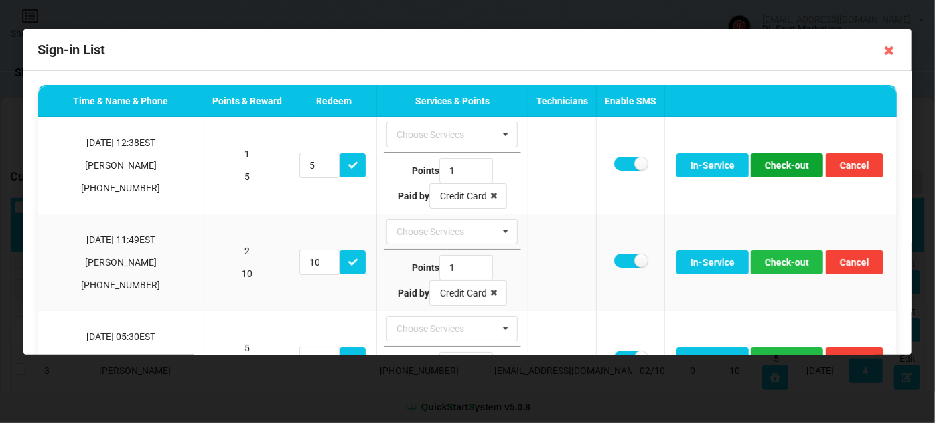
click at [777, 167] on button "Check-out" at bounding box center [787, 165] width 72 height 24
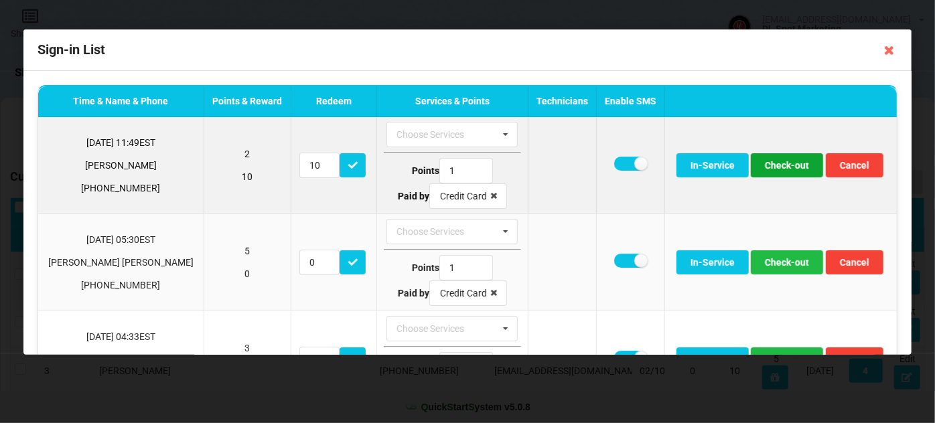
click at [778, 167] on button "Check-out" at bounding box center [787, 165] width 72 height 24
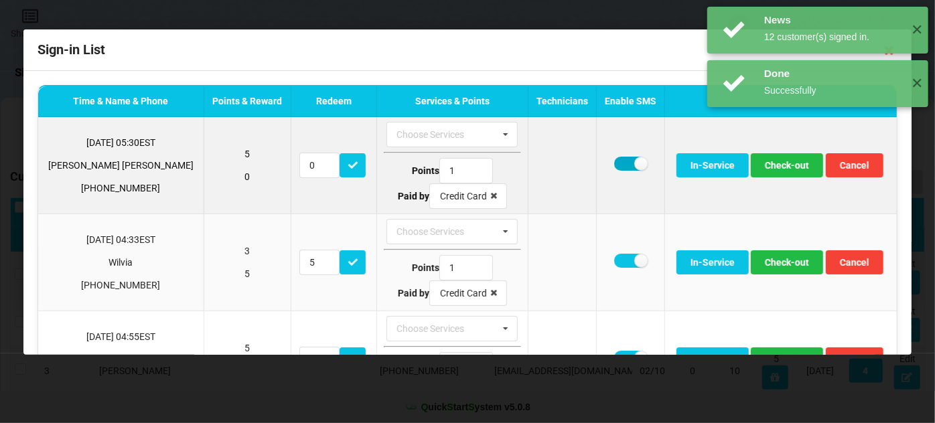
click at [614, 165] on label at bounding box center [630, 164] width 33 height 14
checkbox input "false"
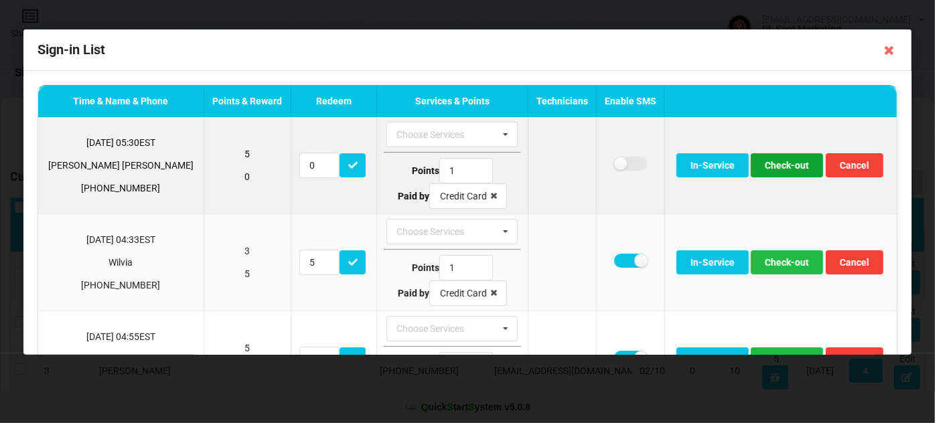
click at [780, 165] on button "Check-out" at bounding box center [787, 165] width 72 height 24
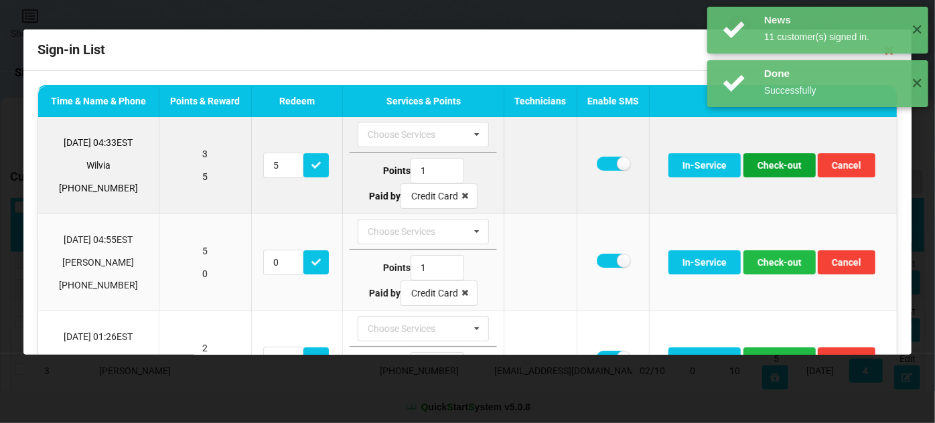
click at [773, 167] on button "Check-out" at bounding box center [779, 165] width 72 height 24
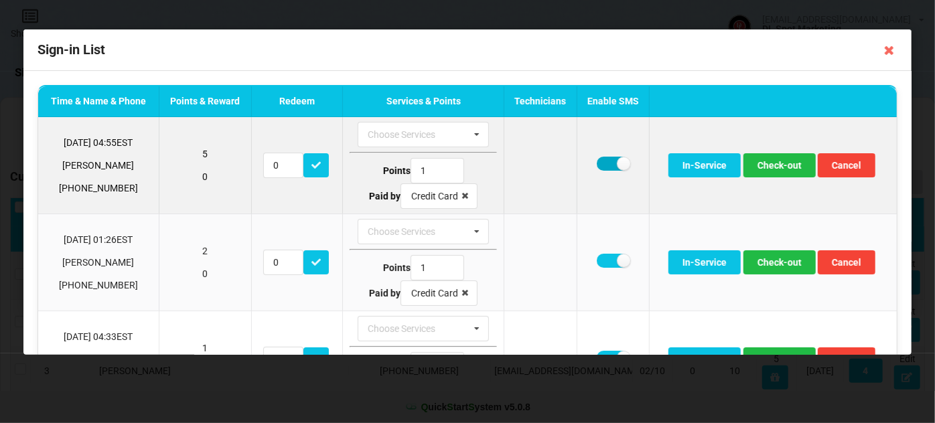
click at [602, 163] on label at bounding box center [613, 164] width 33 height 14
checkbox input "false"
click at [777, 167] on button "Check-out" at bounding box center [779, 165] width 72 height 24
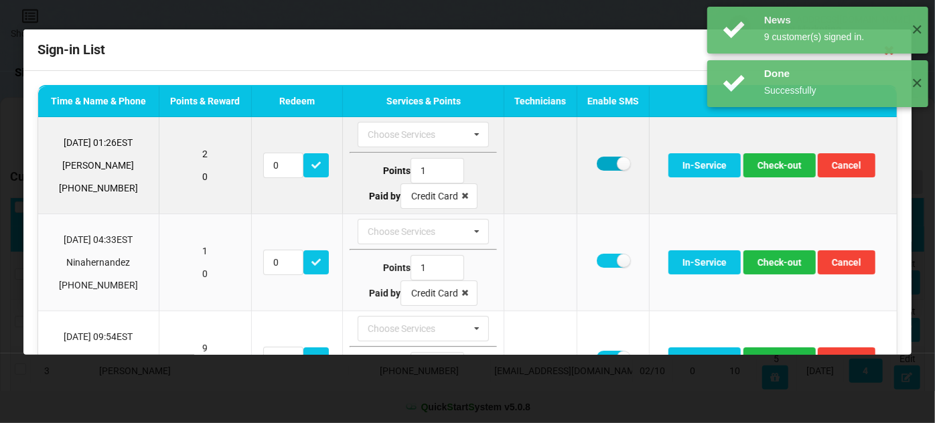
click at [600, 162] on label at bounding box center [613, 164] width 33 height 14
checkbox input "false"
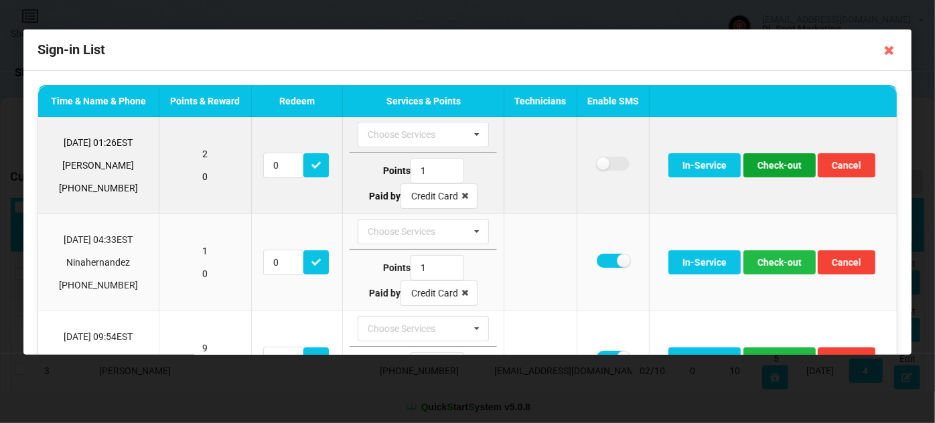
click at [779, 167] on button "Check-out" at bounding box center [779, 165] width 72 height 24
click at [598, 163] on label at bounding box center [613, 164] width 33 height 14
checkbox input "false"
click at [786, 168] on button "Check-out" at bounding box center [779, 165] width 72 height 24
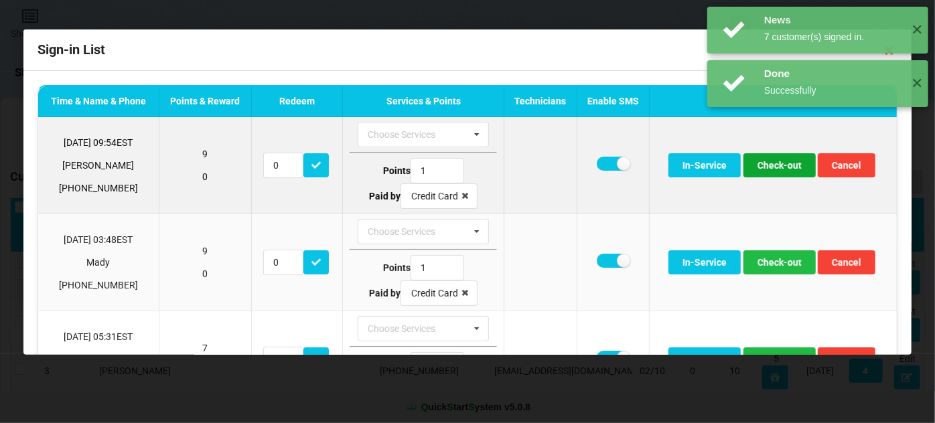
click at [774, 167] on button "Check-out" at bounding box center [779, 165] width 72 height 24
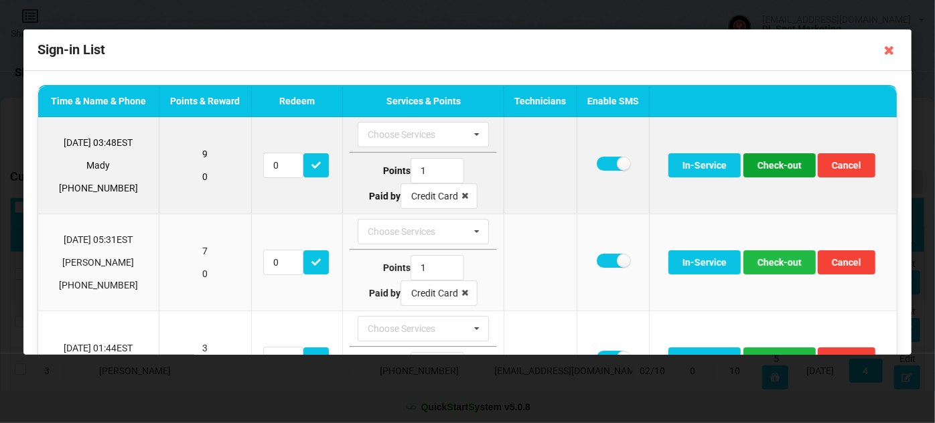
click at [774, 167] on button "Check-out" at bounding box center [779, 165] width 72 height 24
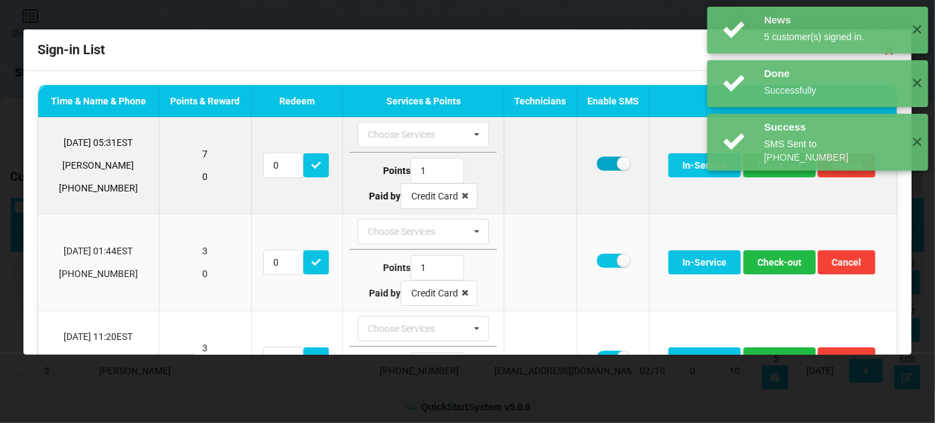
click at [603, 165] on label at bounding box center [613, 164] width 33 height 14
checkbox input "false"
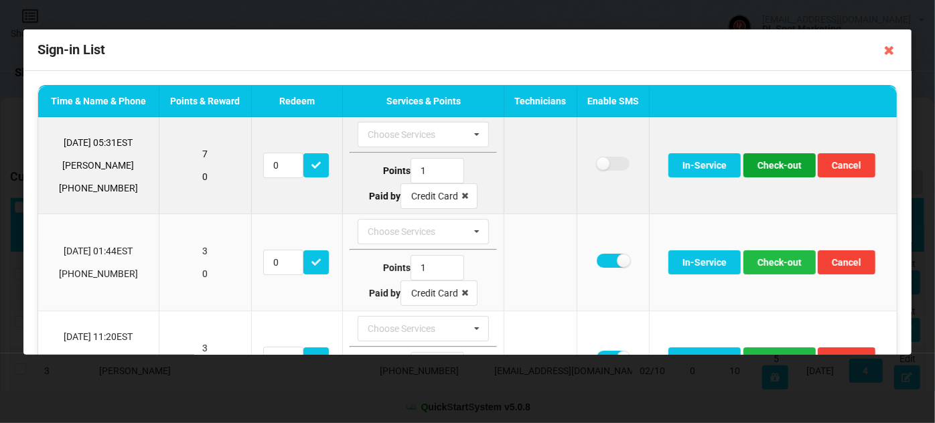
click at [780, 167] on button "Check-out" at bounding box center [779, 165] width 72 height 24
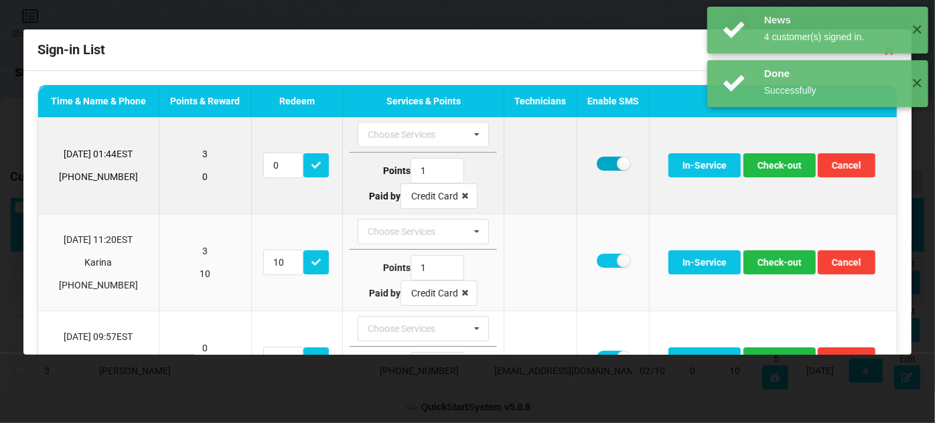
click at [599, 165] on label at bounding box center [613, 164] width 33 height 14
checkbox input "false"
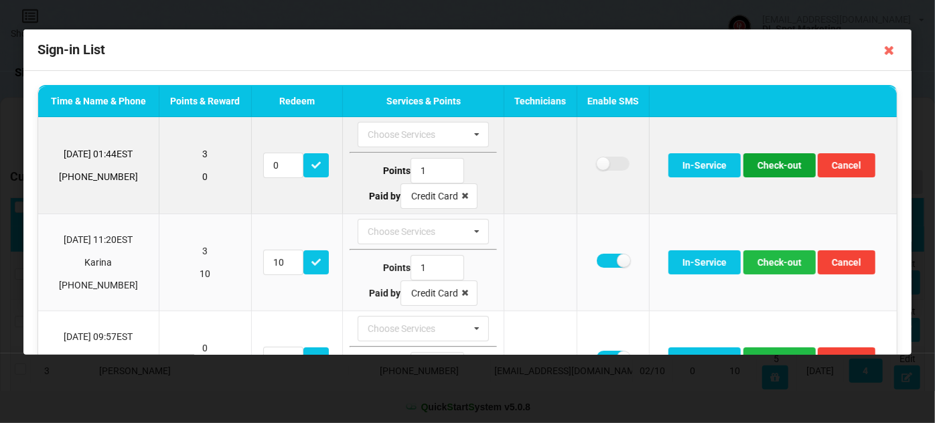
click at [773, 165] on button "Check-out" at bounding box center [779, 165] width 72 height 24
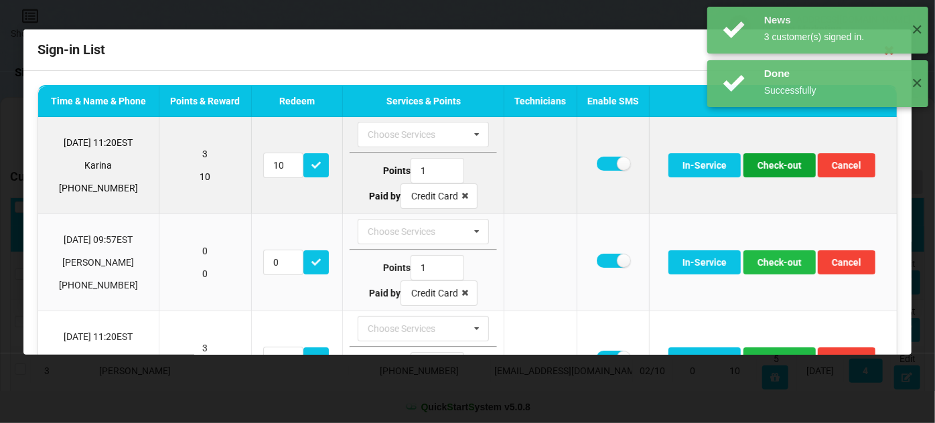
click at [783, 171] on button "Check-out" at bounding box center [779, 165] width 72 height 24
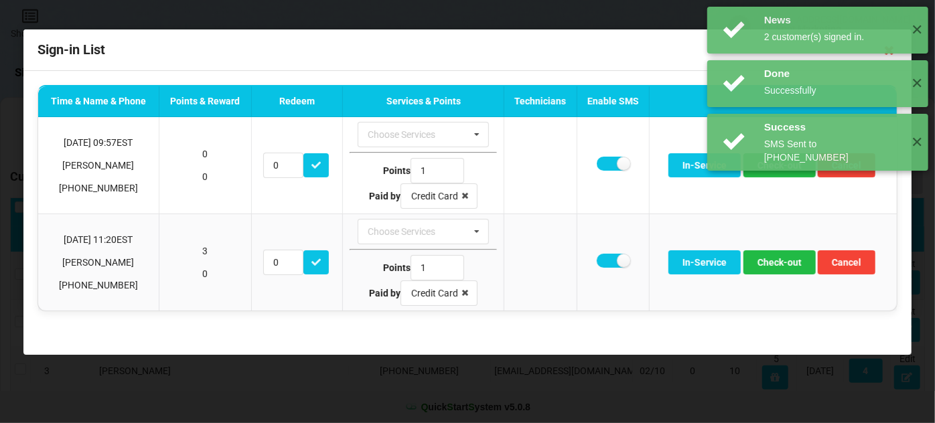
click at [778, 177] on div "News 3 customer(s) signed in. ✕" at bounding box center [817, 200] width 221 height 47
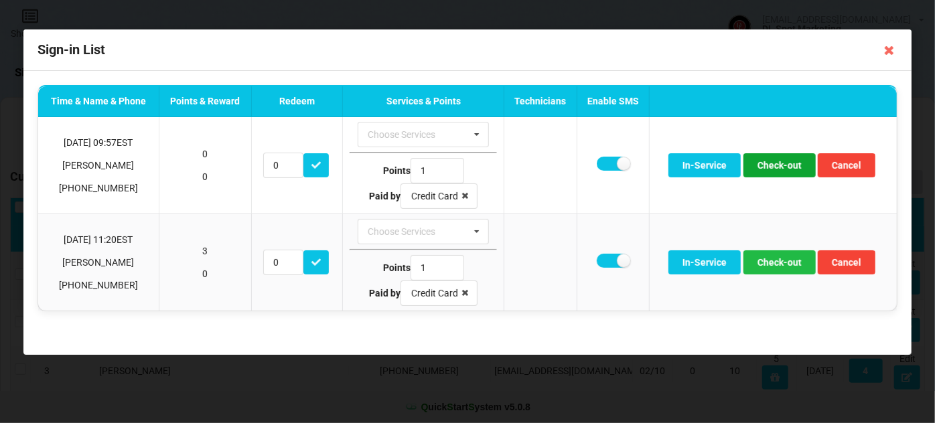
click at [778, 170] on button "Check-out" at bounding box center [779, 165] width 72 height 24
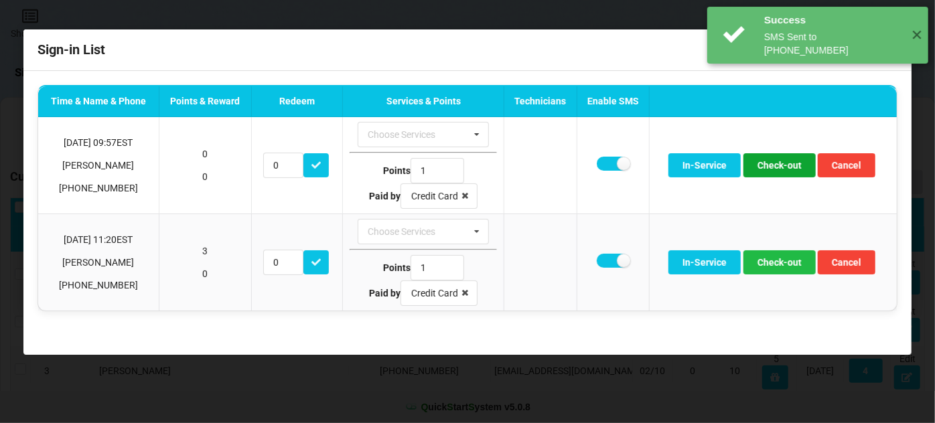
click at [778, 170] on body "Success SMS Sent to [PHONE_NUMBER] ✕ News 3 customer(s) signed in. ✕ Done Succe…" at bounding box center [467, 211] width 935 height 423
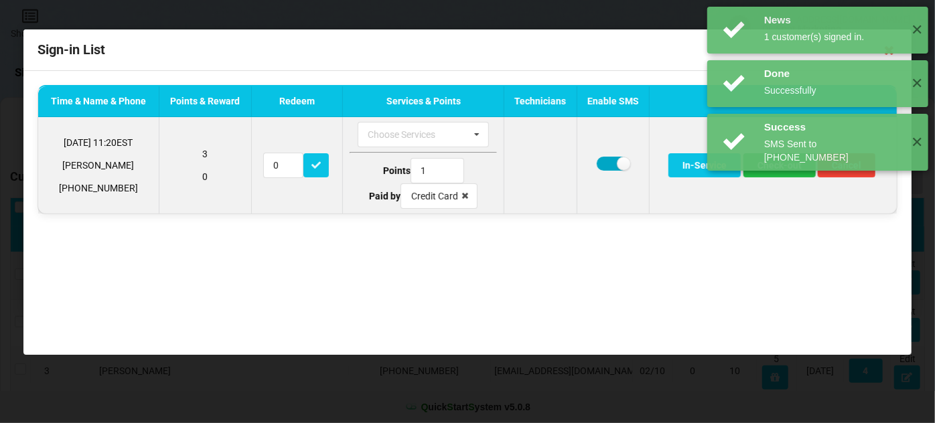
click at [614, 167] on label at bounding box center [613, 164] width 33 height 14
checkbox input "false"
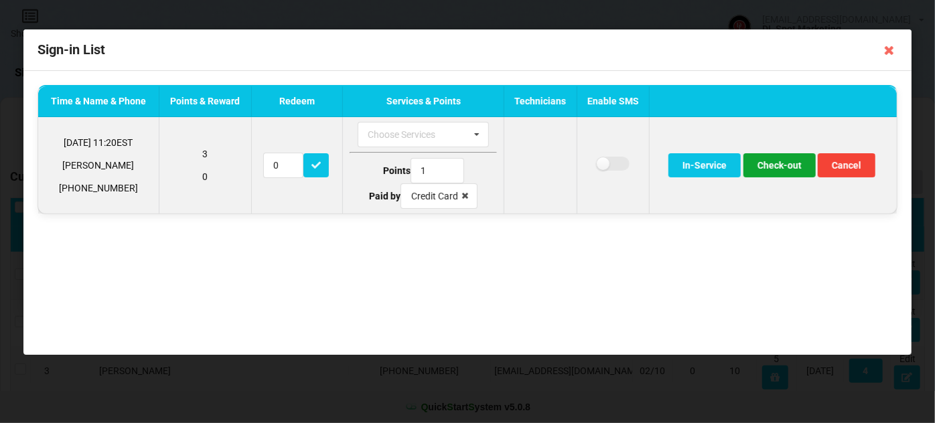
click at [780, 166] on button "Check-out" at bounding box center [779, 165] width 72 height 24
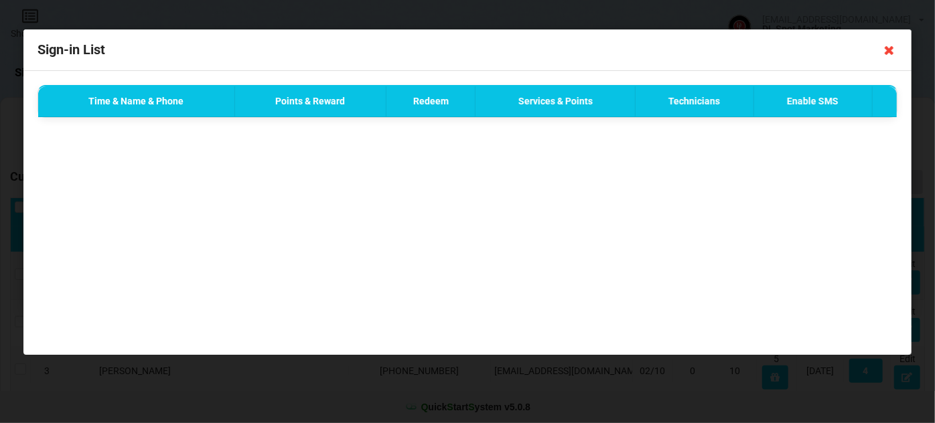
click at [891, 53] on icon at bounding box center [889, 50] width 21 height 21
